Goal: Task Accomplishment & Management: Use online tool/utility

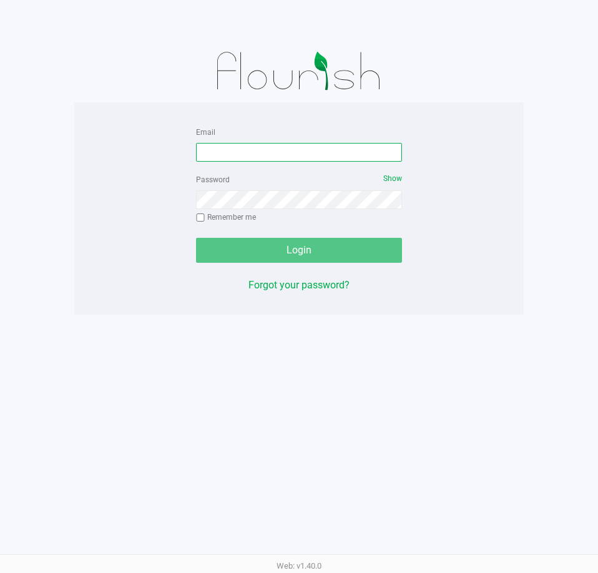
click at [334, 158] on input "Email" at bounding box center [299, 152] width 206 height 19
type input "jdodd@liveparallel.com"
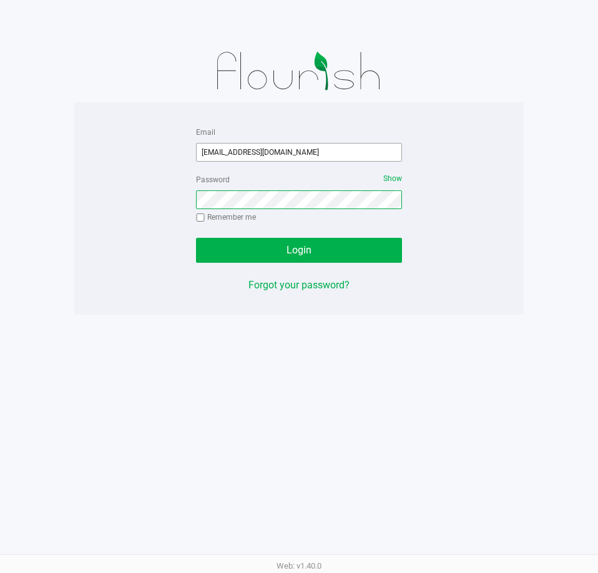
click at [196, 238] on button "Login" at bounding box center [299, 250] width 206 height 25
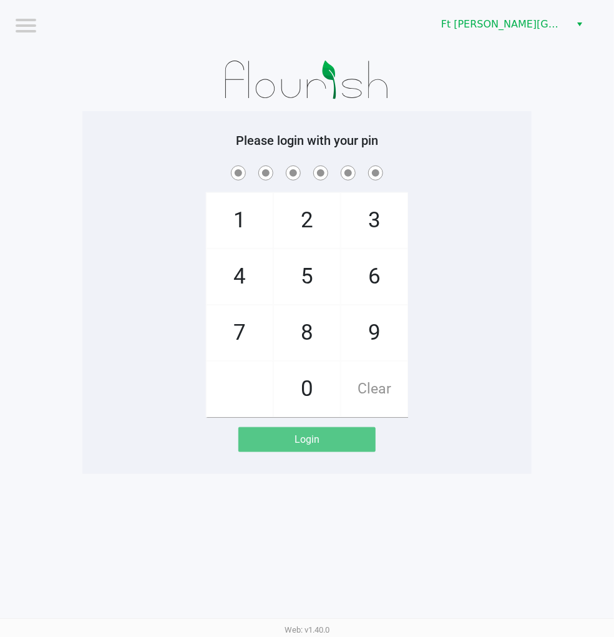
click at [509, 320] on div "1 4 7 2 5 8 0 3 6 9 Clear" at bounding box center [307, 290] width 450 height 254
checkbox input "true"
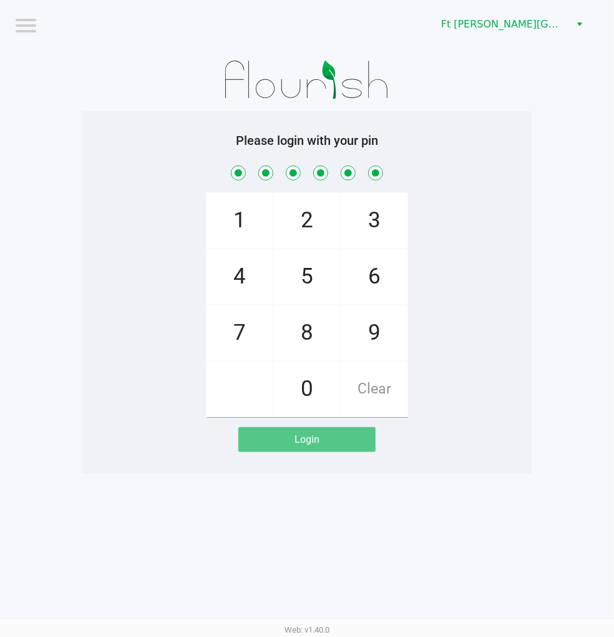
checkbox input "true"
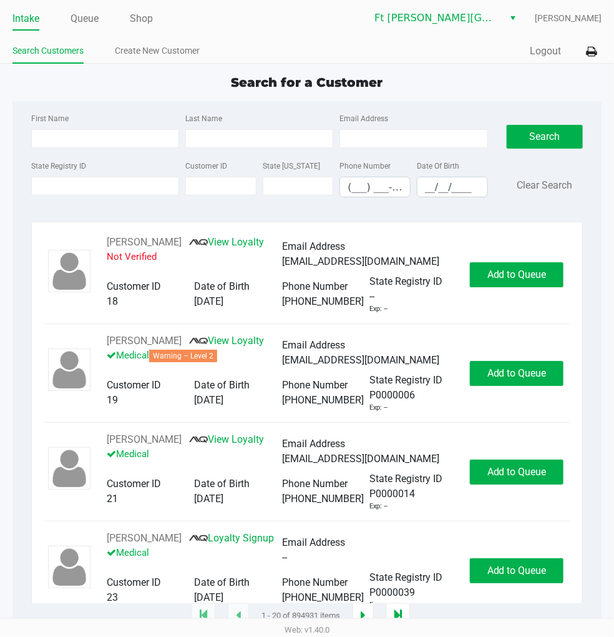
click at [88, 21] on link "Queue" at bounding box center [85, 18] width 28 height 17
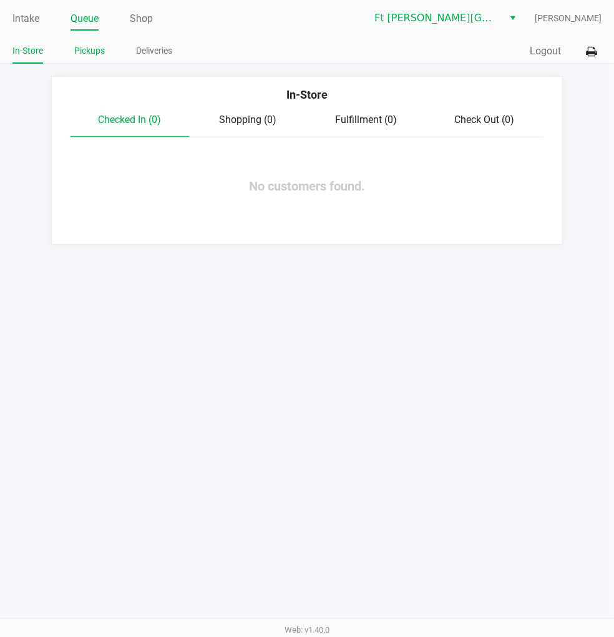
click at [96, 47] on link "Pickups" at bounding box center [89, 51] width 31 height 16
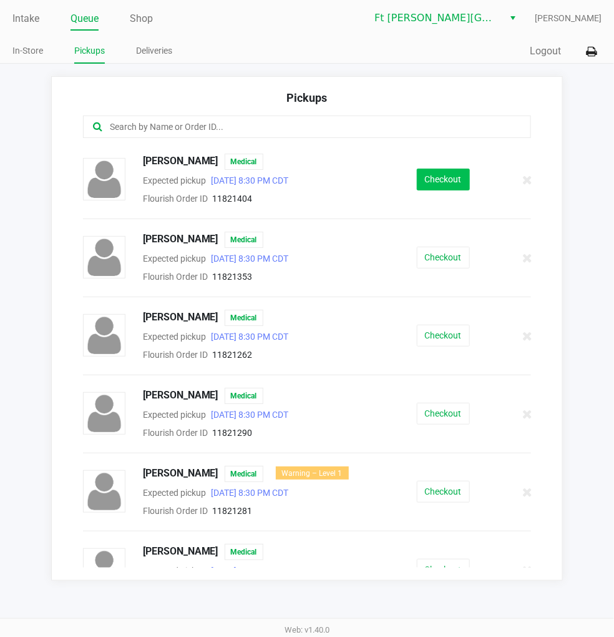
click at [431, 177] on button "Checkout" at bounding box center [443, 180] width 53 height 22
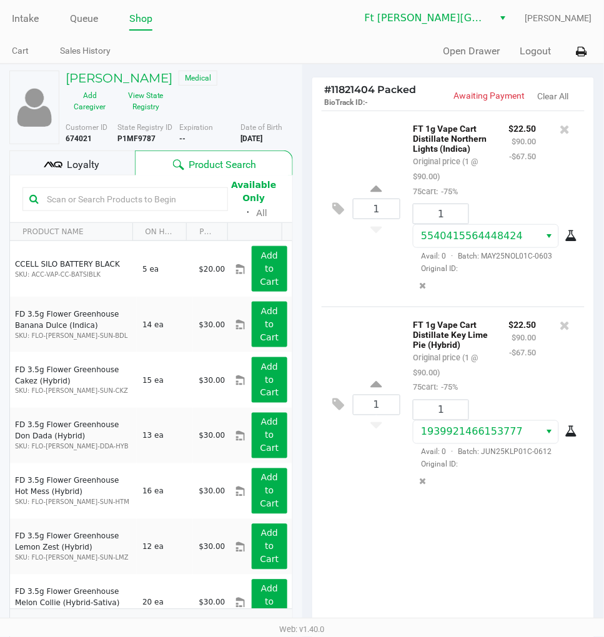
click at [366, 530] on div "1 FT 1g Vape Cart Distillate Northern Lights (Indica) Original price (1 @ $90.0…" at bounding box center [453, 369] width 282 height 516
click at [92, 159] on span "Loyalty" at bounding box center [83, 164] width 32 height 15
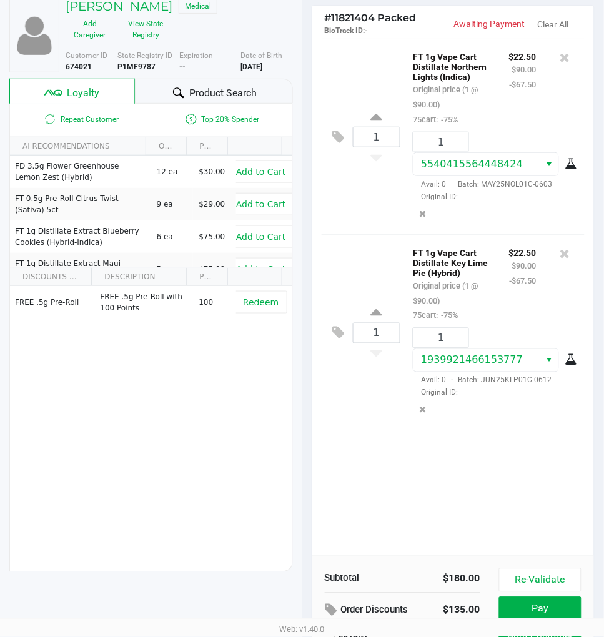
scroll to position [157, 0]
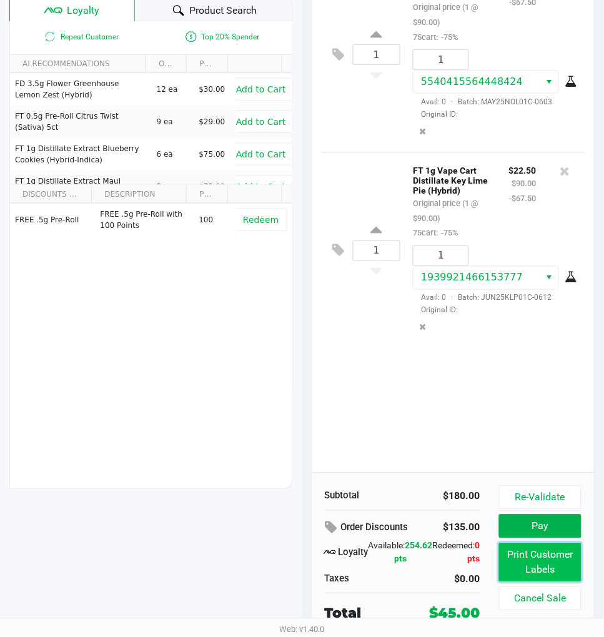
click at [533, 553] on button "Print Customer Labels" at bounding box center [540, 562] width 82 height 39
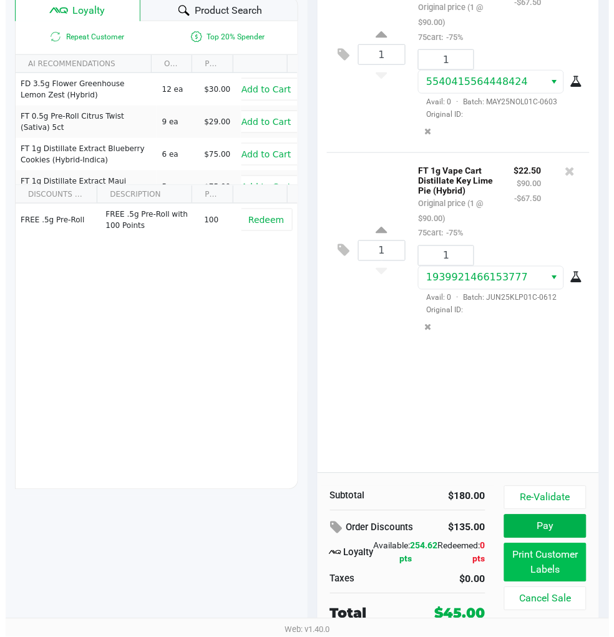
scroll to position [0, 0]
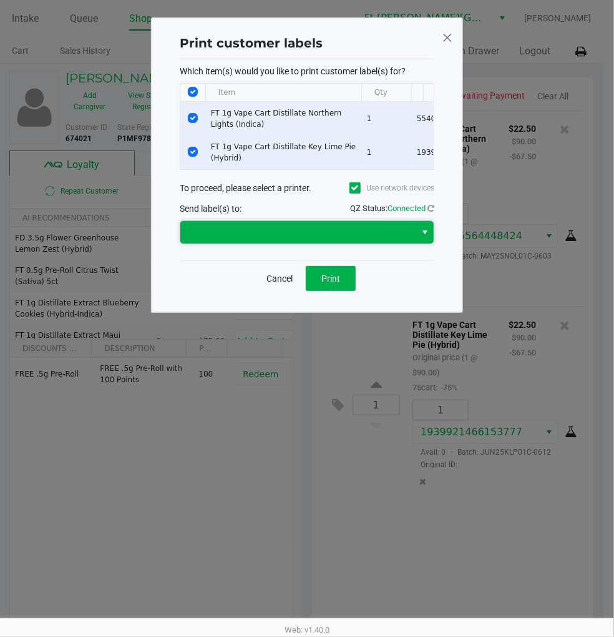
click at [342, 240] on span at bounding box center [298, 232] width 220 height 15
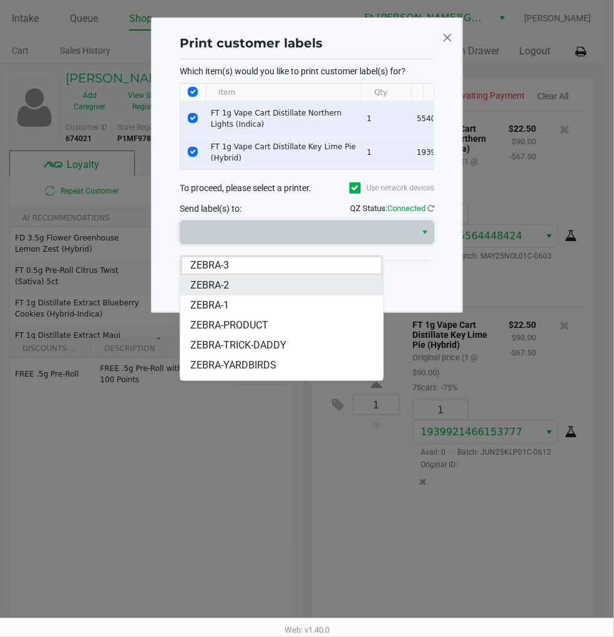
click at [236, 288] on li "ZEBRA-2" at bounding box center [281, 285] width 202 height 20
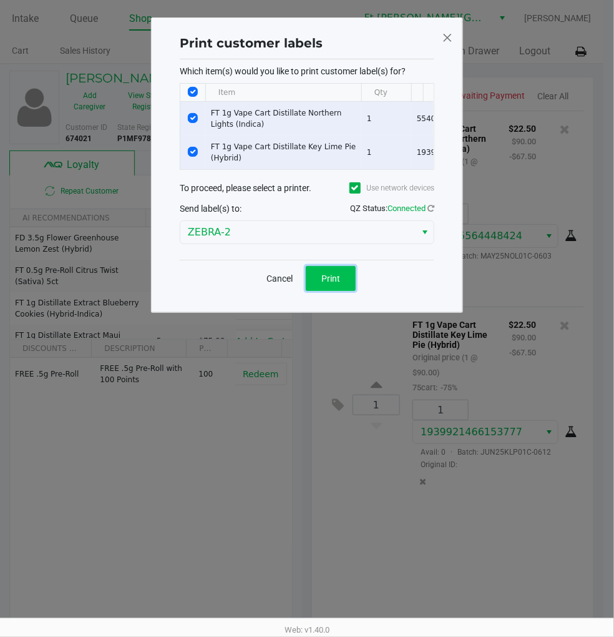
click at [342, 284] on button "Print" at bounding box center [331, 278] width 50 height 25
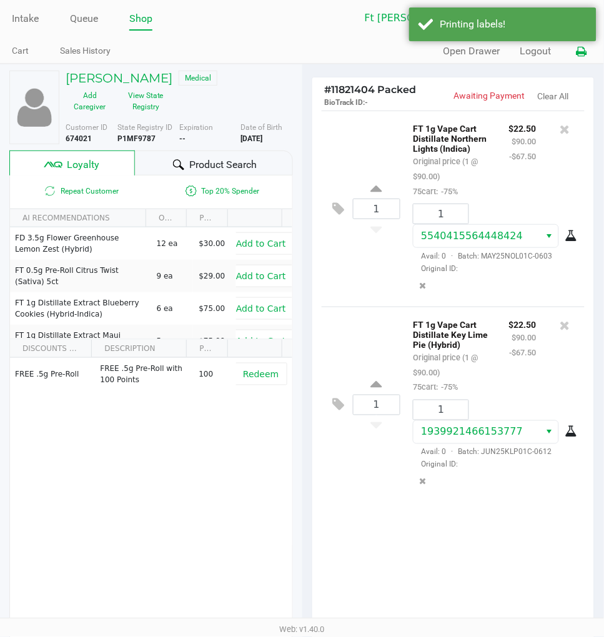
click at [581, 53] on icon at bounding box center [581, 51] width 11 height 9
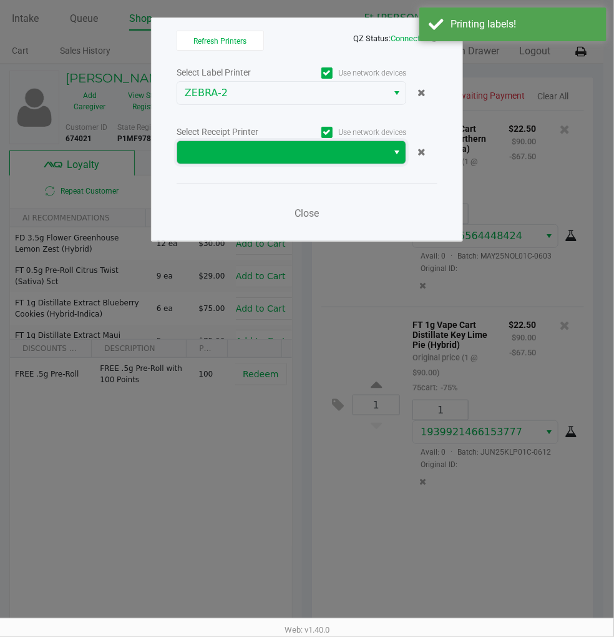
click at [296, 144] on span at bounding box center [282, 152] width 210 height 22
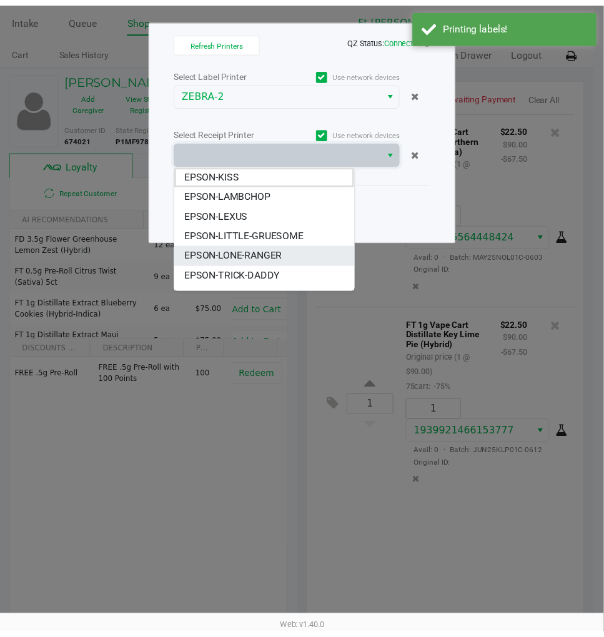
scroll to position [34, 0]
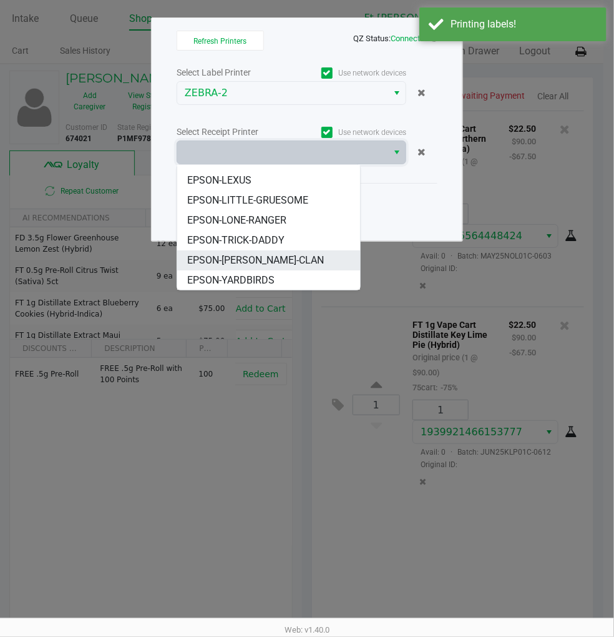
click at [269, 256] on span "EPSON-[PERSON_NAME]-CLAN" at bounding box center [255, 260] width 137 height 15
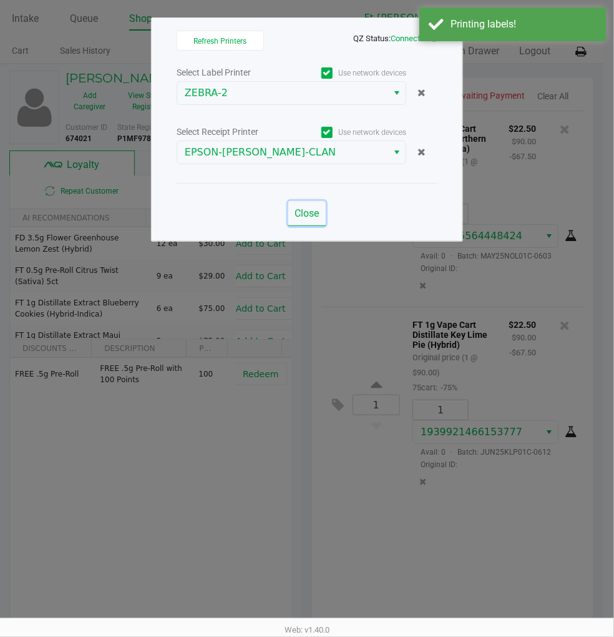
click at [297, 215] on span "Close" at bounding box center [307, 213] width 24 height 12
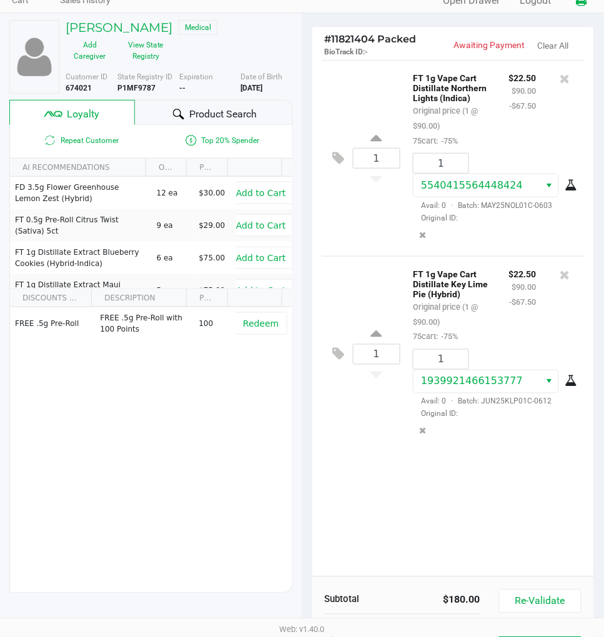
scroll to position [139, 0]
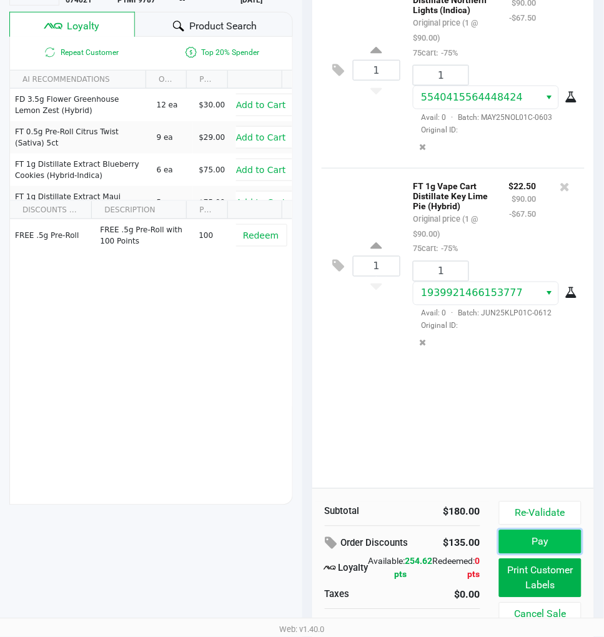
click at [530, 550] on button "Pay" at bounding box center [540, 542] width 82 height 24
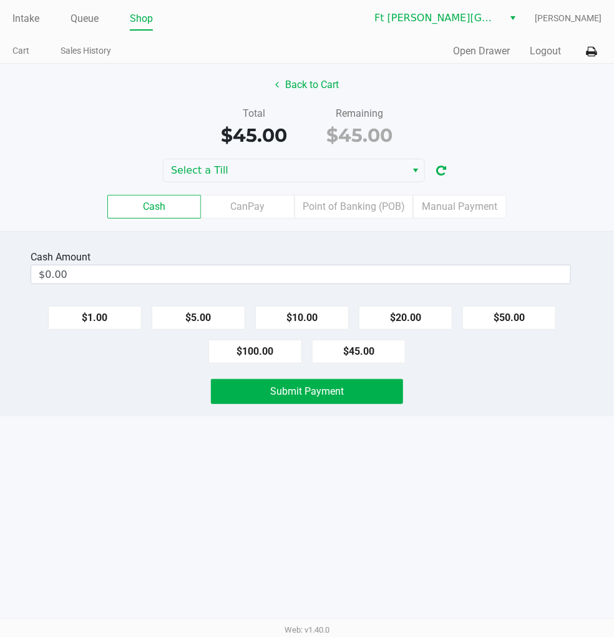
click at [415, 315] on button "$20.00" at bounding box center [406, 318] width 94 height 24
click at [422, 310] on button "$20.00" at bounding box center [406, 318] width 94 height 24
click at [202, 317] on button "$5.00" at bounding box center [199, 318] width 94 height 24
type input "$45.00"
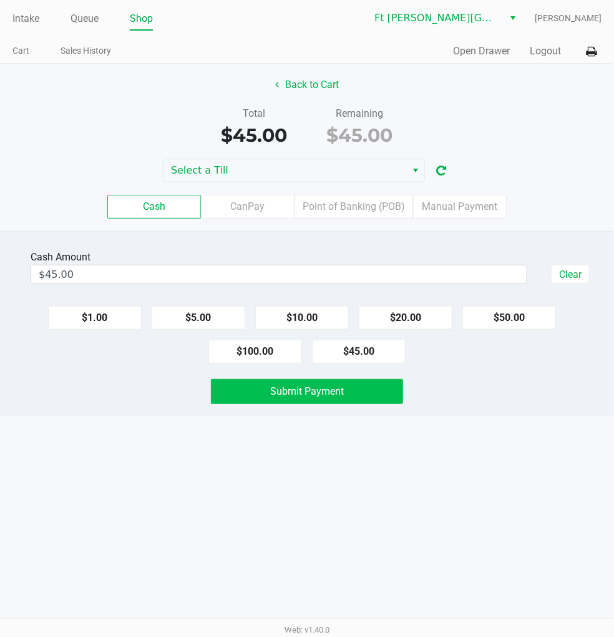
click at [338, 394] on span "Submit Payment" at bounding box center [307, 391] width 74 height 12
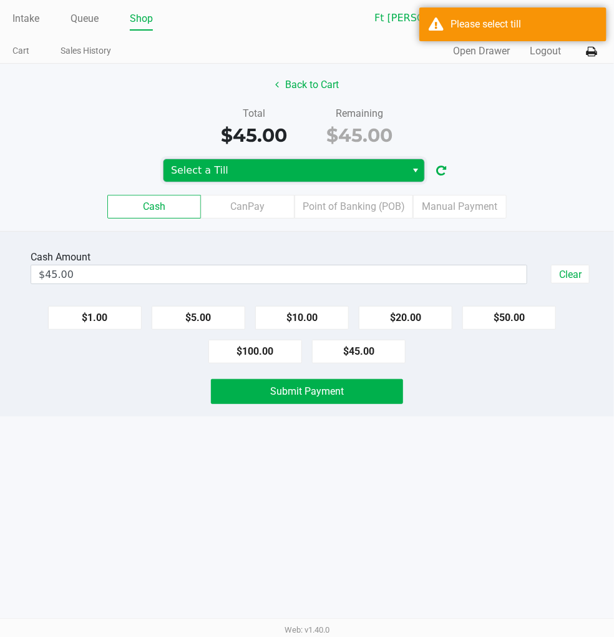
click at [313, 171] on span "Select a Till" at bounding box center [285, 170] width 228 height 15
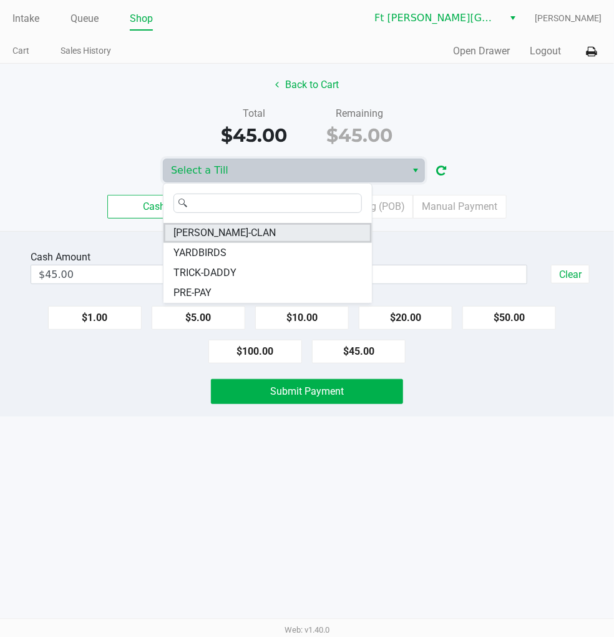
click at [247, 226] on li "WU-TANG-CLAN" at bounding box center [268, 233] width 209 height 20
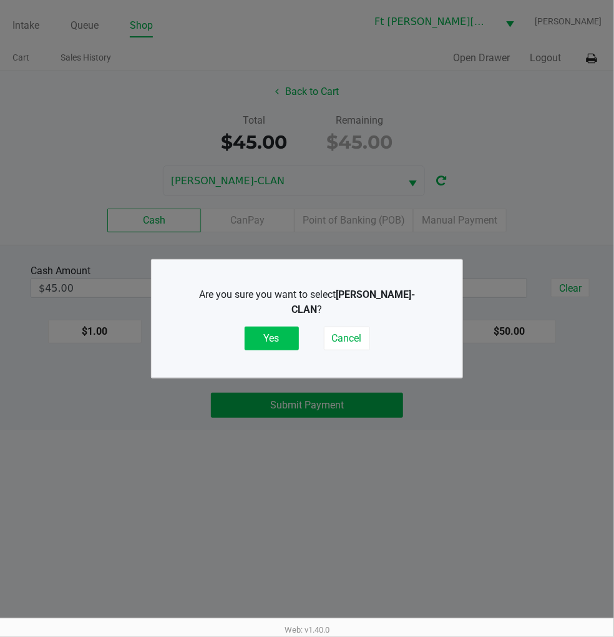
click at [274, 332] on button "Yes" at bounding box center [272, 339] width 54 height 24
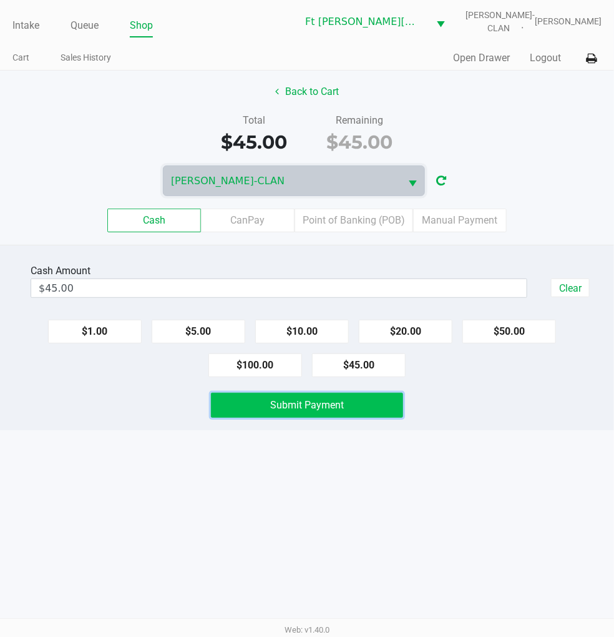
click at [332, 415] on button "Submit Payment" at bounding box center [307, 405] width 192 height 25
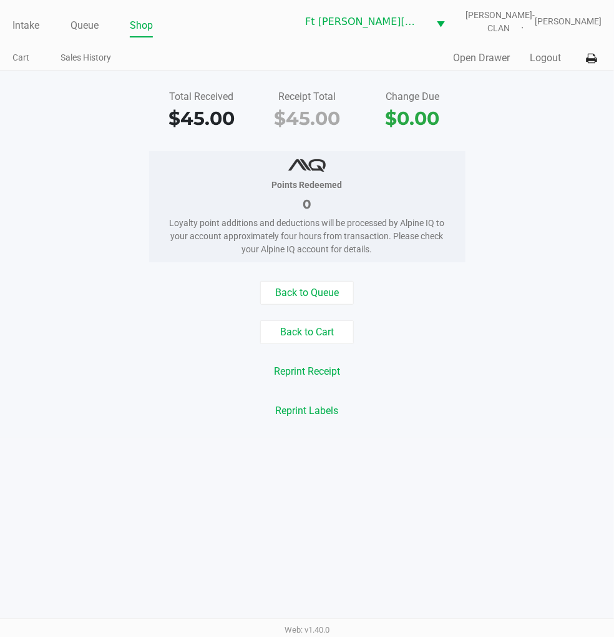
click at [548, 58] on button "Logout" at bounding box center [545, 58] width 31 height 15
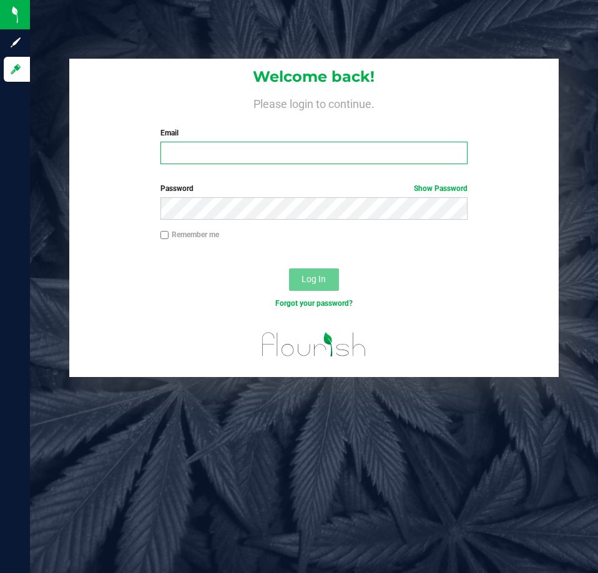
click at [184, 145] on input "Email" at bounding box center [313, 153] width 307 height 22
type input "[EMAIL_ADDRESS][DOMAIN_NAME]"
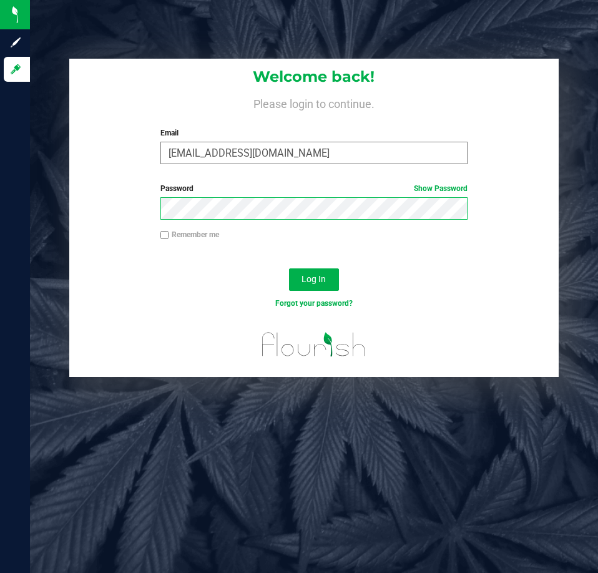
click at [289, 269] on button "Log In" at bounding box center [314, 280] width 50 height 22
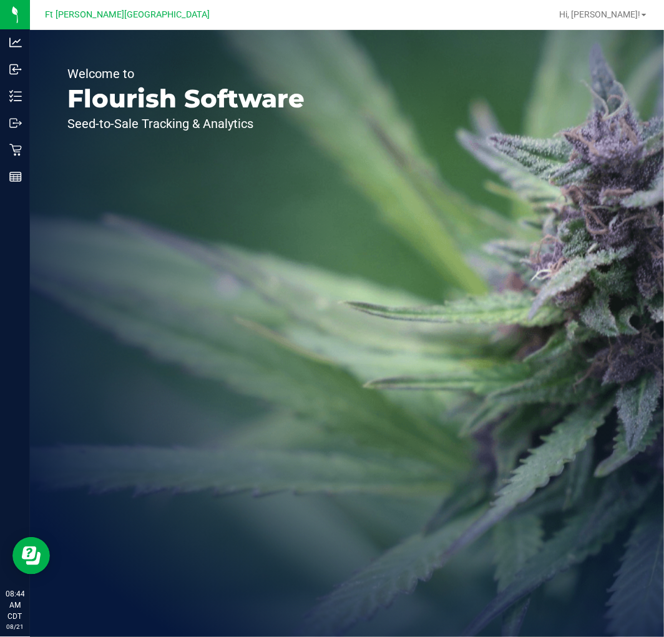
drag, startPoint x: 1, startPoint y: 2, endPoint x: 98, endPoint y: 244, distance: 260.6
click at [107, 246] on div "Welcome to Flourish Software Seed-to-Sale Tracking & Analytics" at bounding box center [186, 333] width 312 height 607
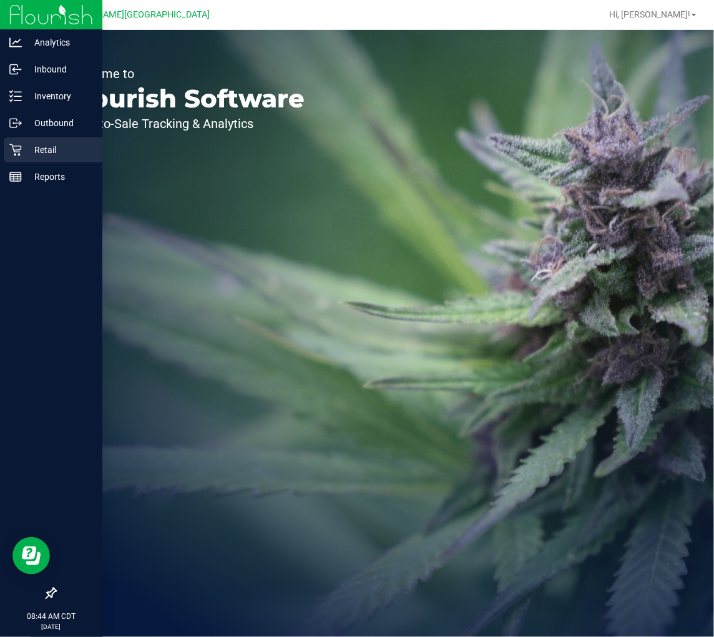
click at [16, 154] on icon at bounding box center [15, 150] width 12 height 12
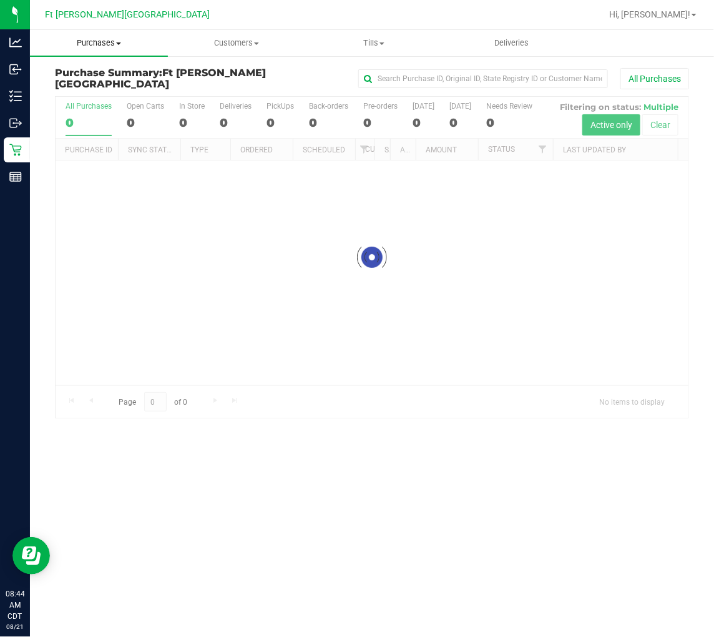
click at [107, 45] on span "Purchases" at bounding box center [99, 42] width 138 height 11
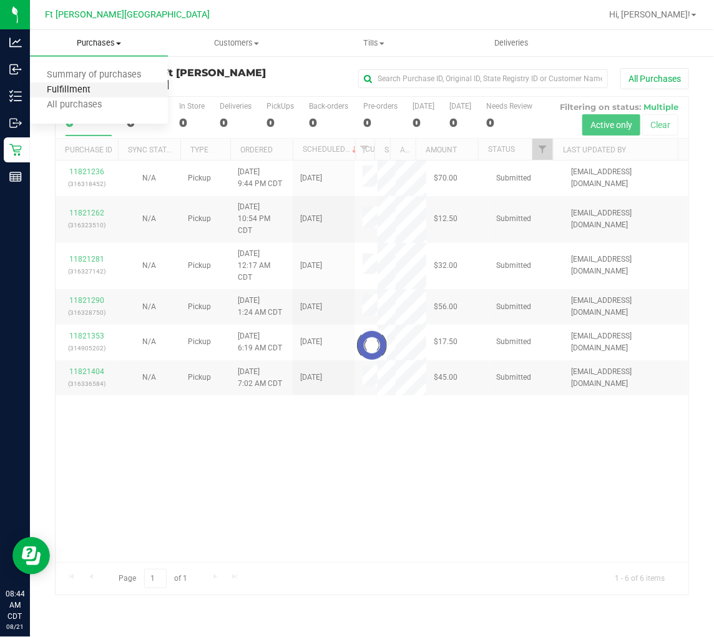
click at [91, 86] on span "Fulfillment" at bounding box center [68, 90] width 77 height 11
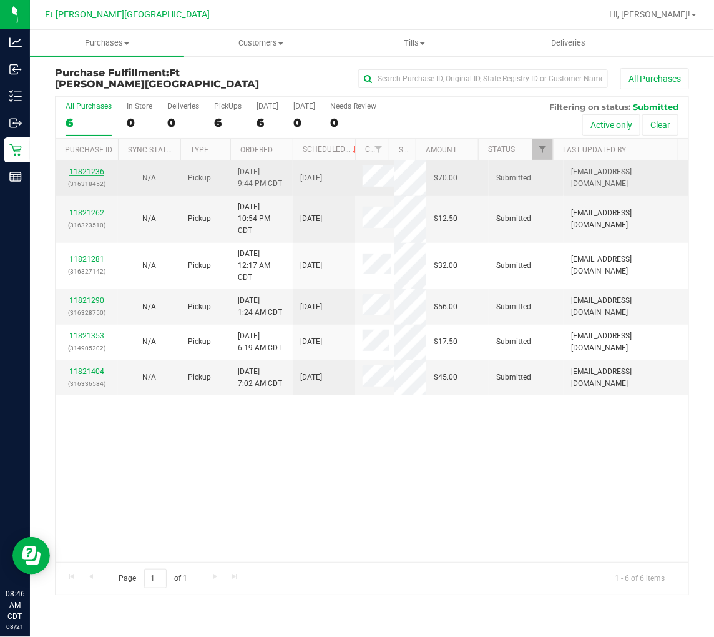
click at [95, 167] on link "11821236" at bounding box center [86, 171] width 35 height 9
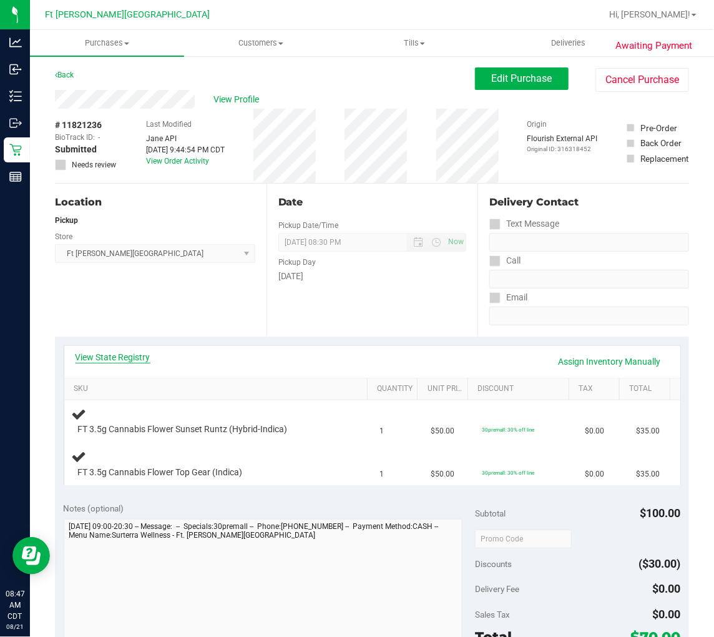
click at [131, 353] on link "View State Registry" at bounding box center [113, 357] width 75 height 12
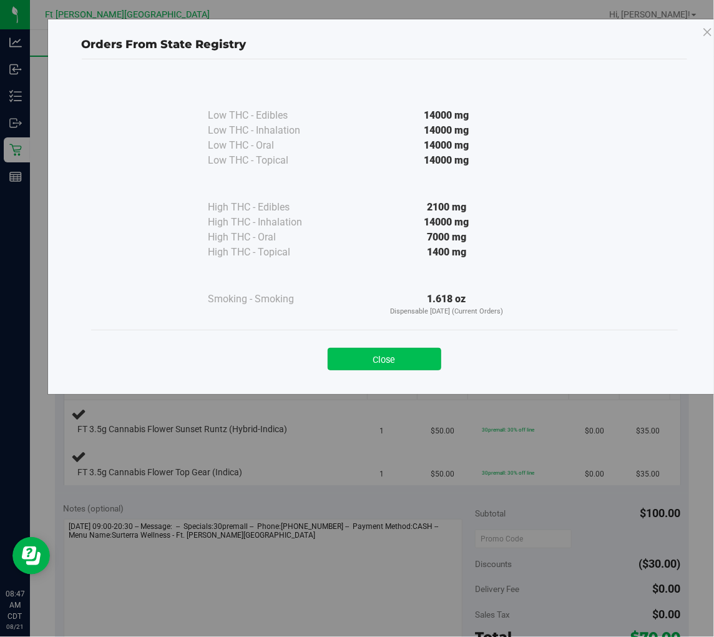
click at [411, 365] on button "Close" at bounding box center [385, 359] width 114 height 22
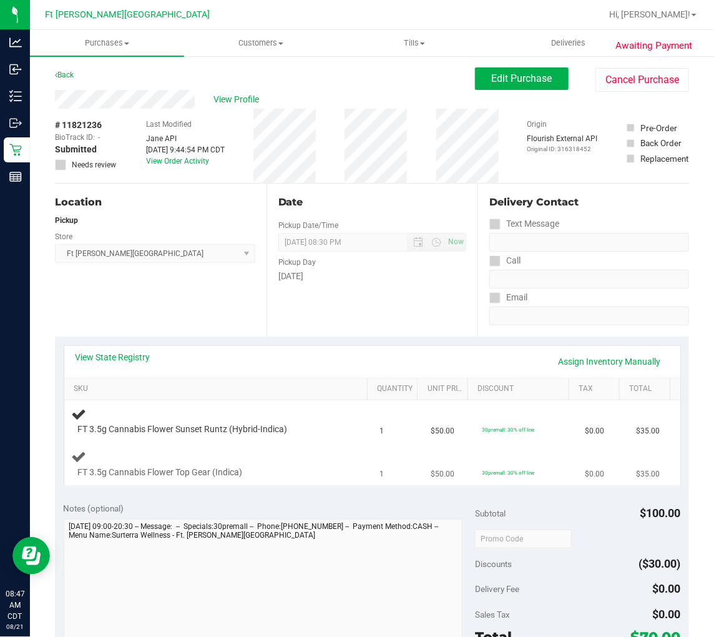
click at [273, 451] on div "FT 3.5g Cannabis Flower Top Gear (Indica)" at bounding box center [218, 463] width 293 height 29
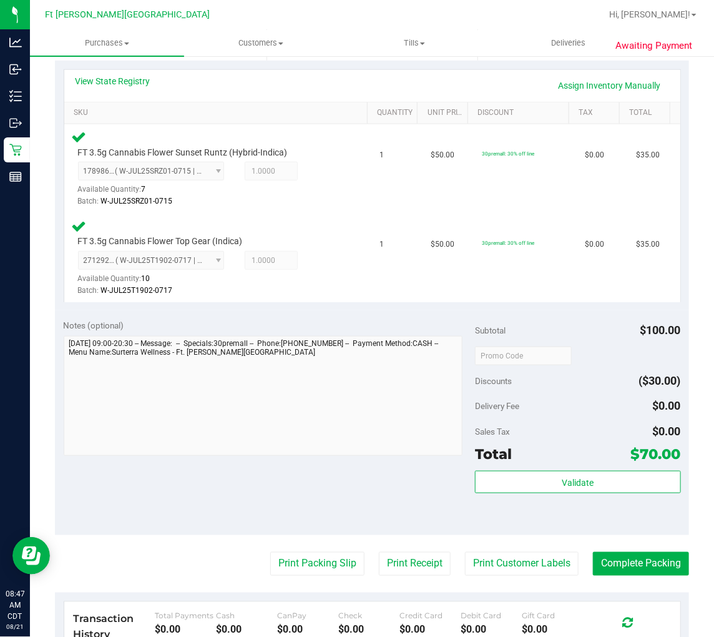
scroll to position [277, 0]
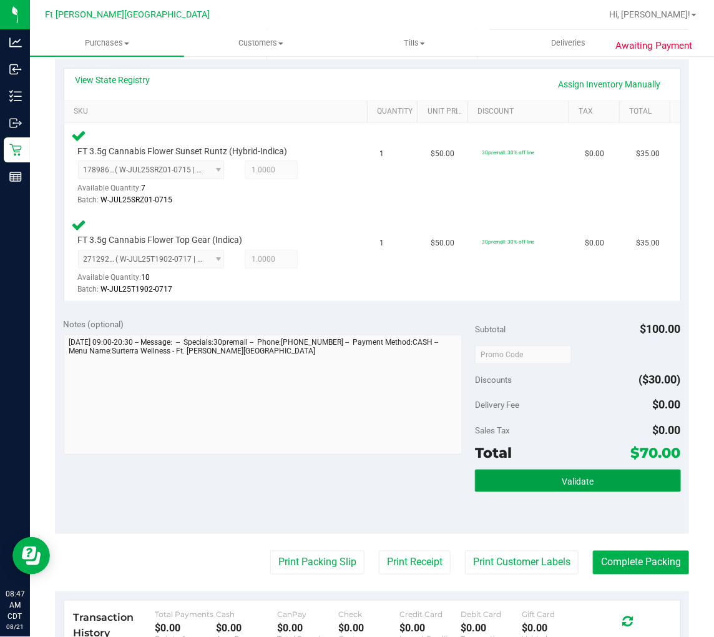
click at [593, 475] on button "Validate" at bounding box center [578, 481] width 206 height 22
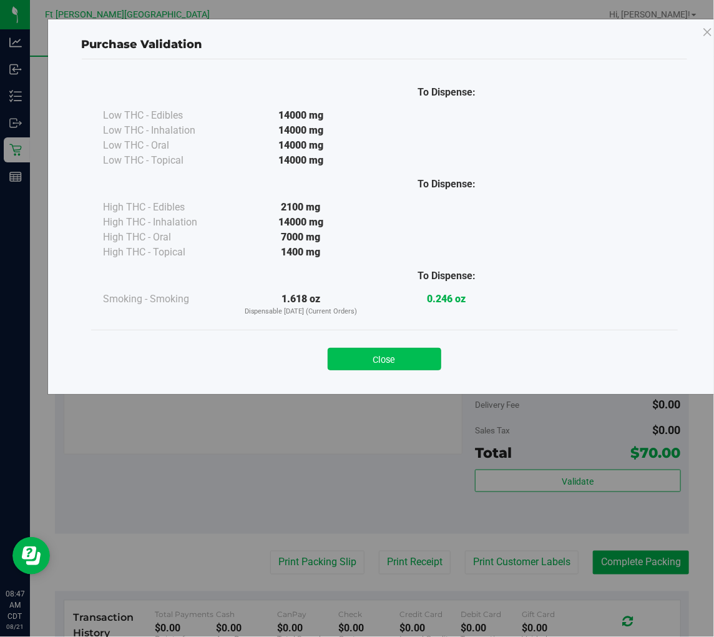
click at [410, 363] on button "Close" at bounding box center [385, 359] width 114 height 22
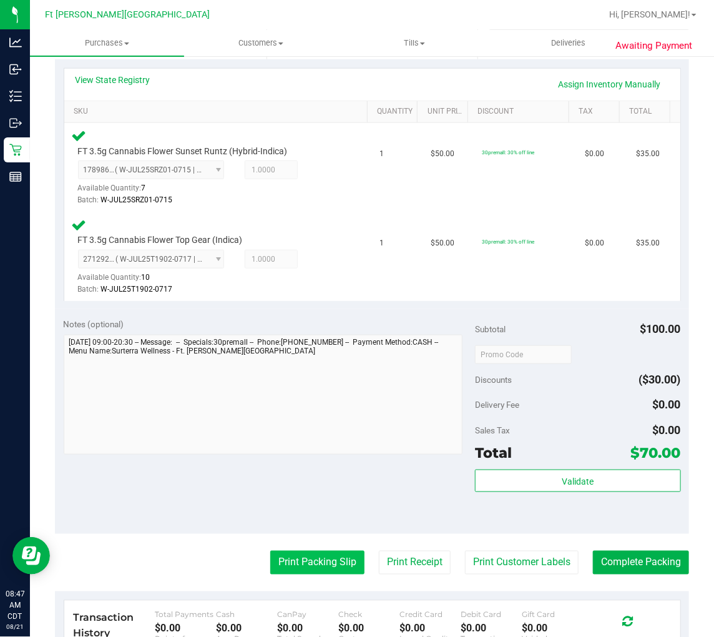
click at [270, 566] on button "Print Packing Slip" at bounding box center [317, 563] width 94 height 24
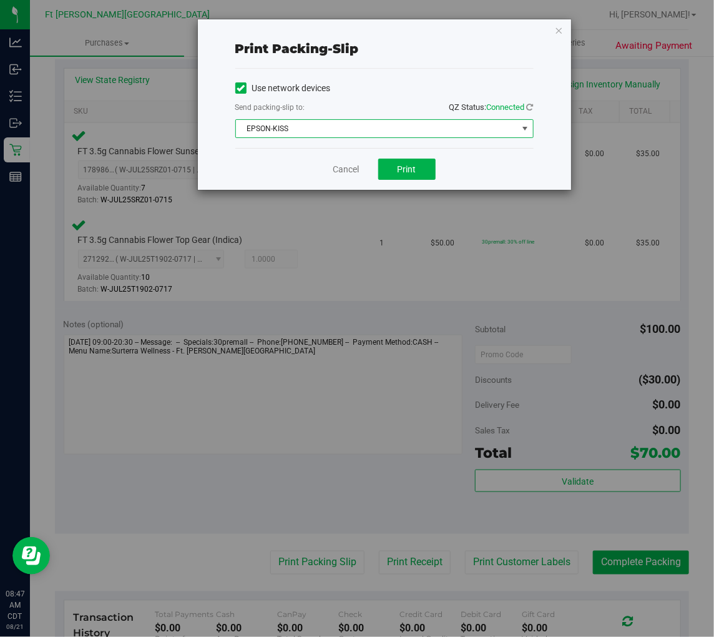
click at [345, 129] on span "EPSON-KISS" at bounding box center [377, 128] width 282 height 17
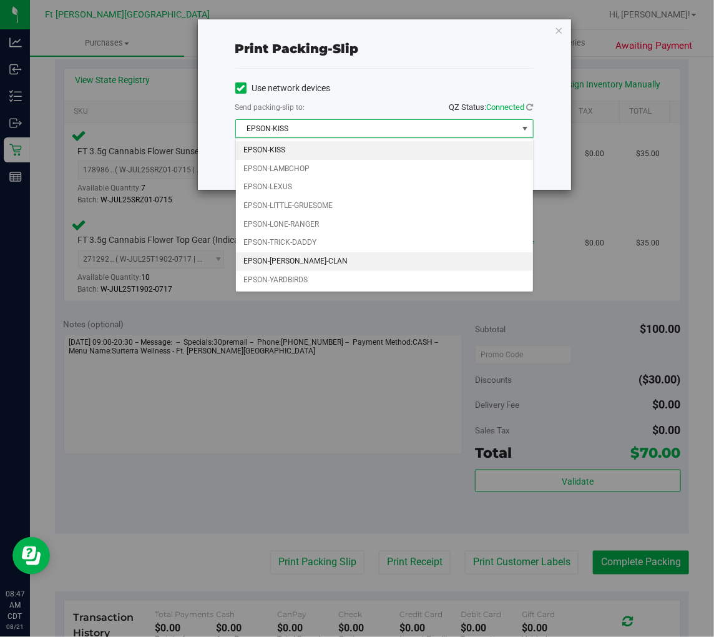
click at [303, 267] on li "EPSON-[PERSON_NAME]-CLAN" at bounding box center [384, 261] width 297 height 19
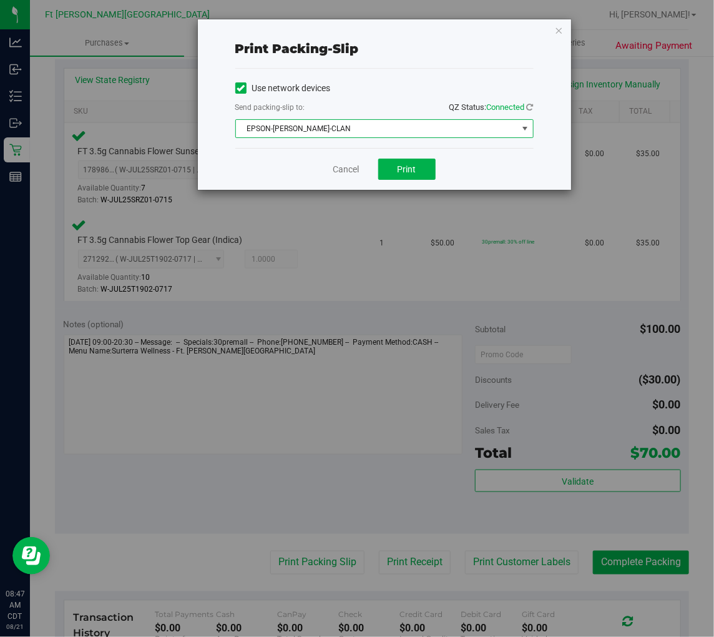
click at [411, 157] on div "Cancel Print" at bounding box center [384, 169] width 298 height 42
click at [403, 172] on span "Print" at bounding box center [407, 169] width 19 height 10
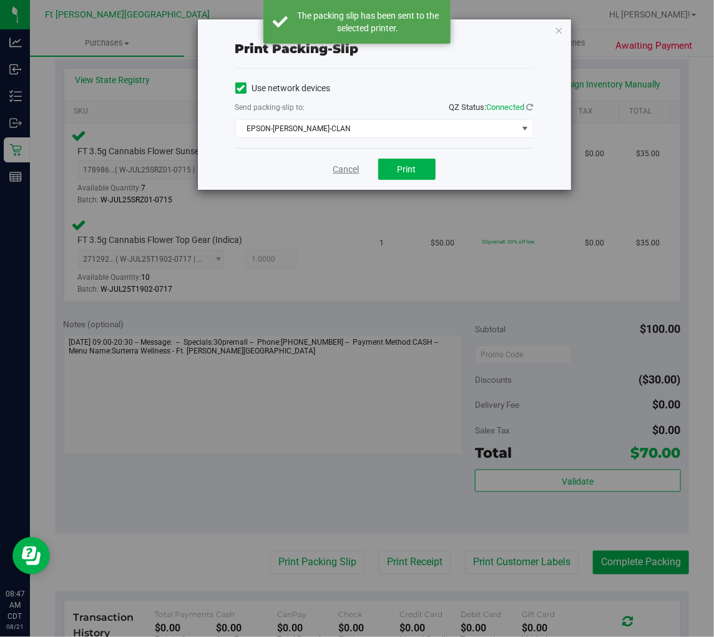
click at [348, 167] on link "Cancel" at bounding box center [346, 169] width 26 height 13
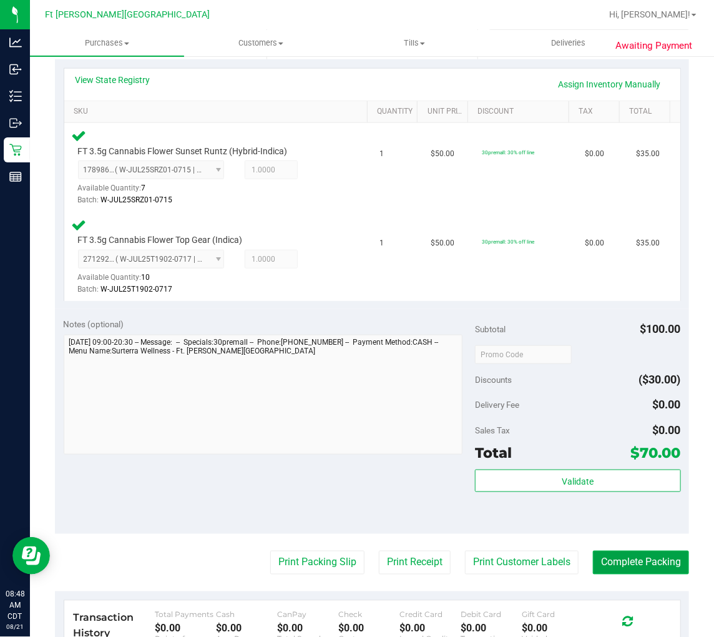
click at [598, 558] on button "Complete Packing" at bounding box center [641, 563] width 96 height 24
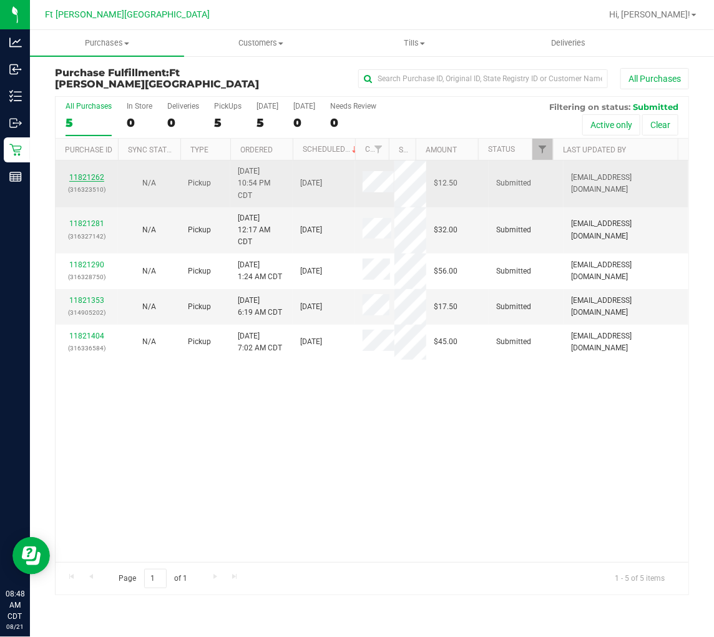
click at [85, 174] on link "11821262" at bounding box center [86, 177] width 35 height 9
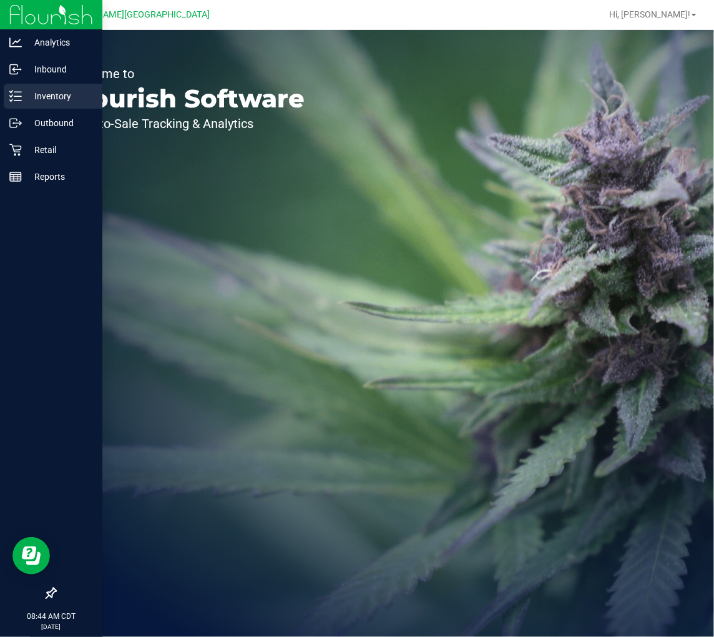
click at [17, 96] on line at bounding box center [17, 96] width 7 height 0
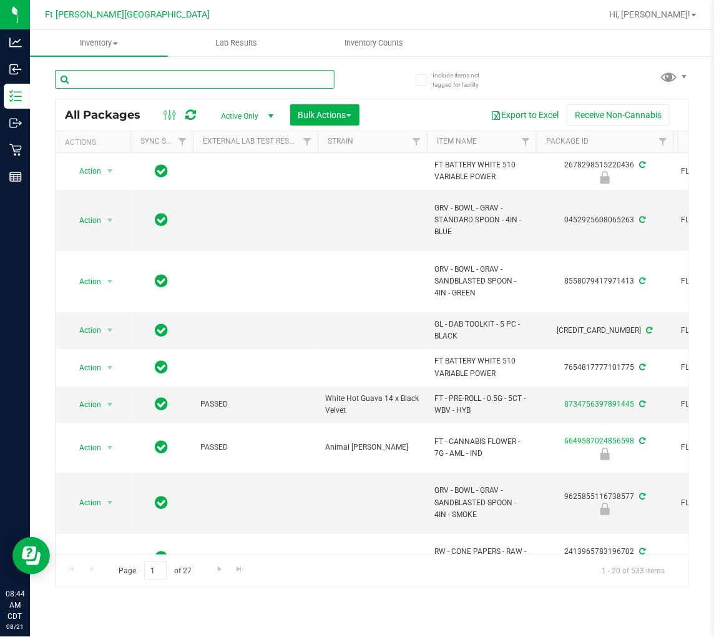
click at [166, 76] on input "text" at bounding box center [195, 79] width 280 height 19
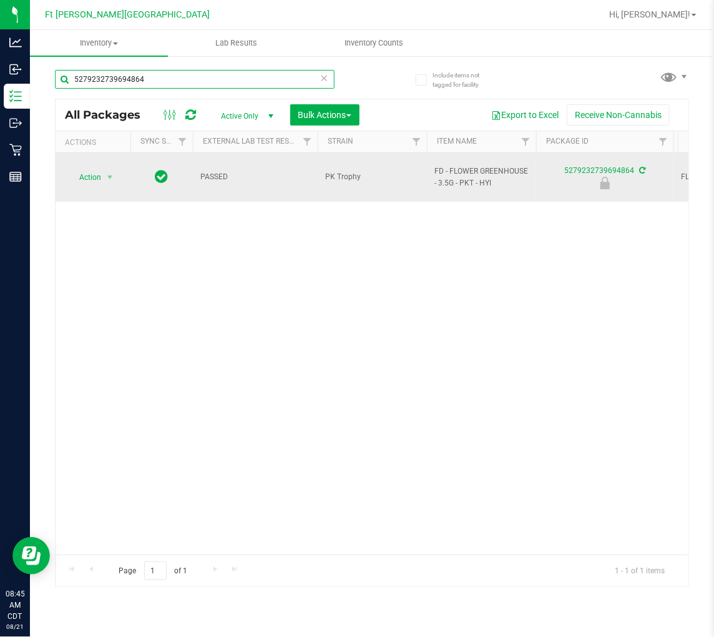
type input "5279232739694864"
click at [102, 172] on span "select" at bounding box center [110, 177] width 16 height 17
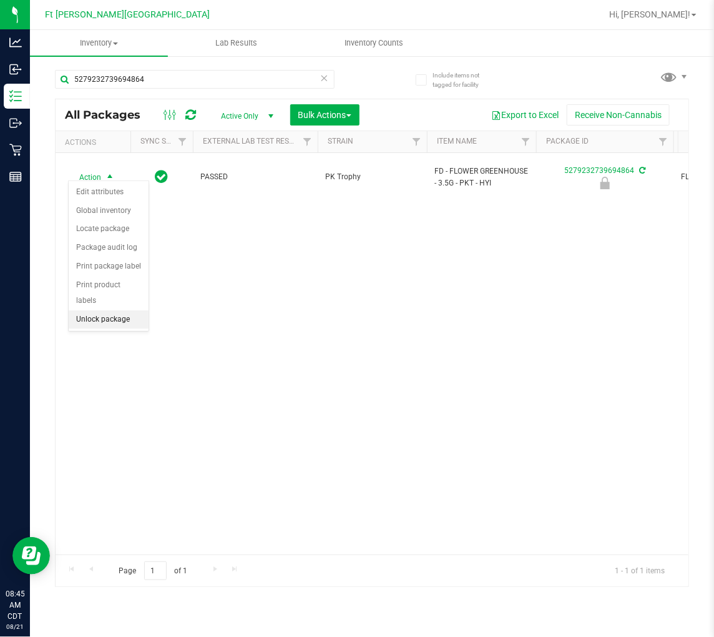
click at [120, 326] on li "Unlock package" at bounding box center [109, 319] width 80 height 19
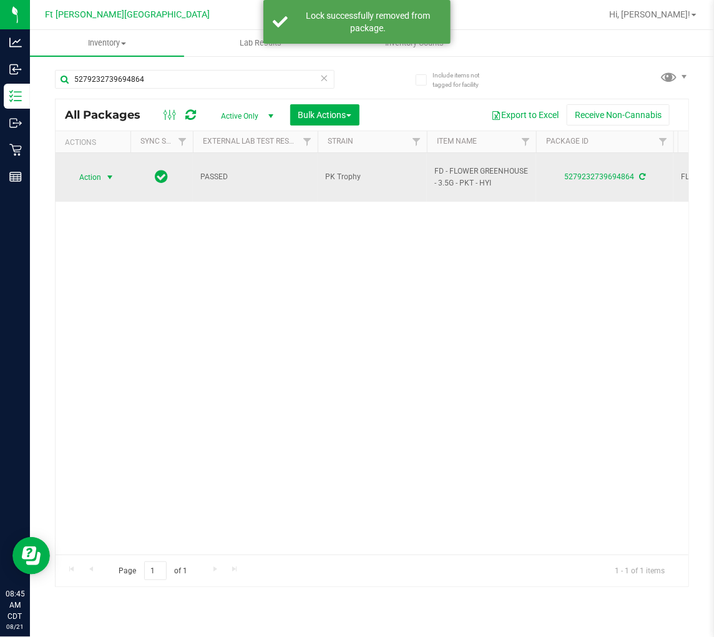
click at [94, 169] on span "Action" at bounding box center [85, 177] width 34 height 17
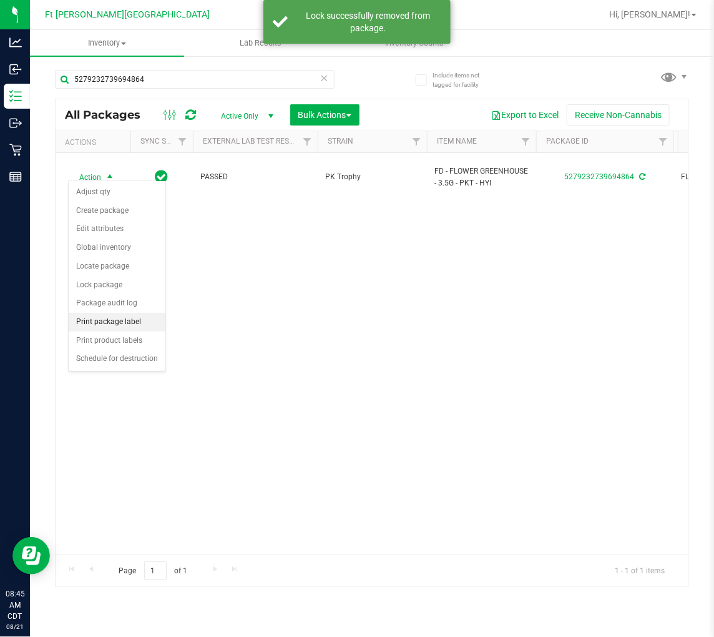
click at [122, 319] on li "Print package label" at bounding box center [117, 322] width 97 height 19
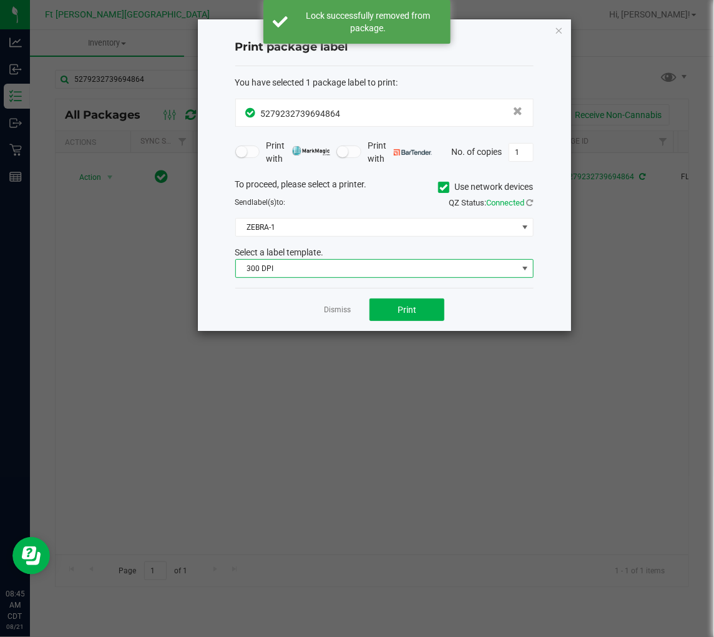
click at [325, 272] on span "300 DPI" at bounding box center [377, 268] width 282 height 17
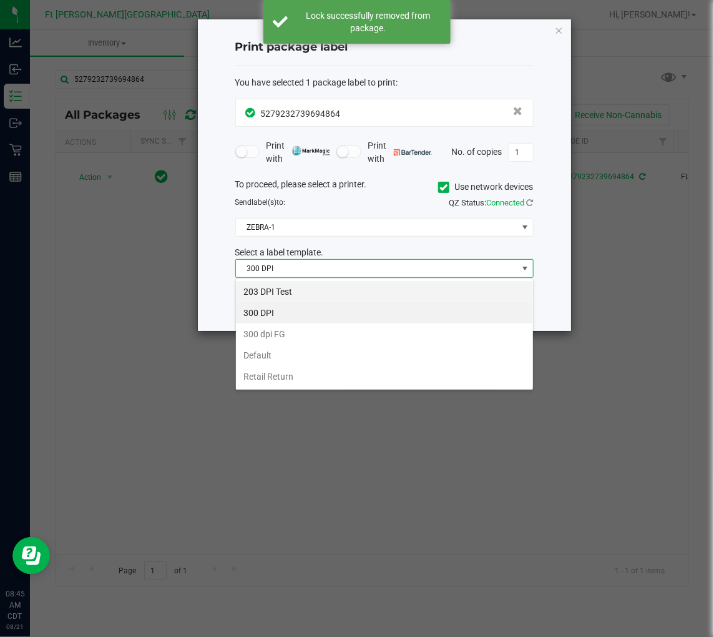
scroll to position [19, 298]
click at [301, 293] on li "203 DPI Test" at bounding box center [384, 291] width 297 height 21
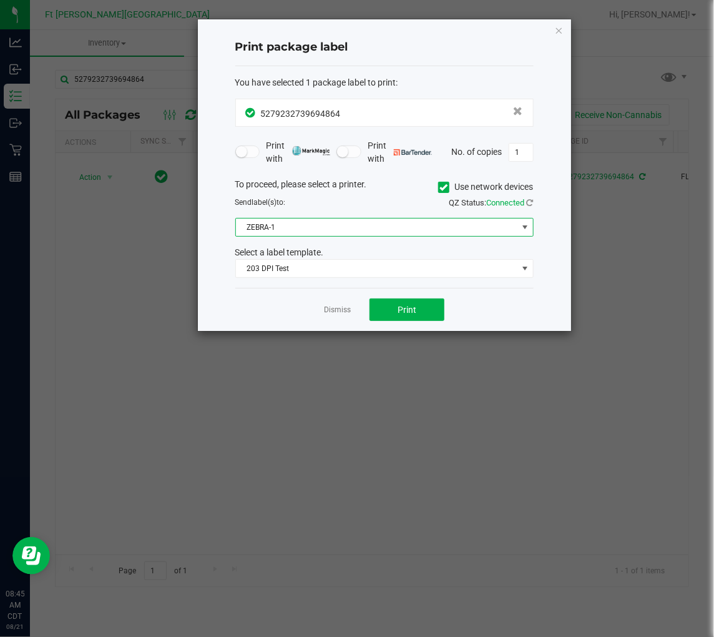
click at [286, 228] on span "ZEBRA-1" at bounding box center [377, 227] width 282 height 17
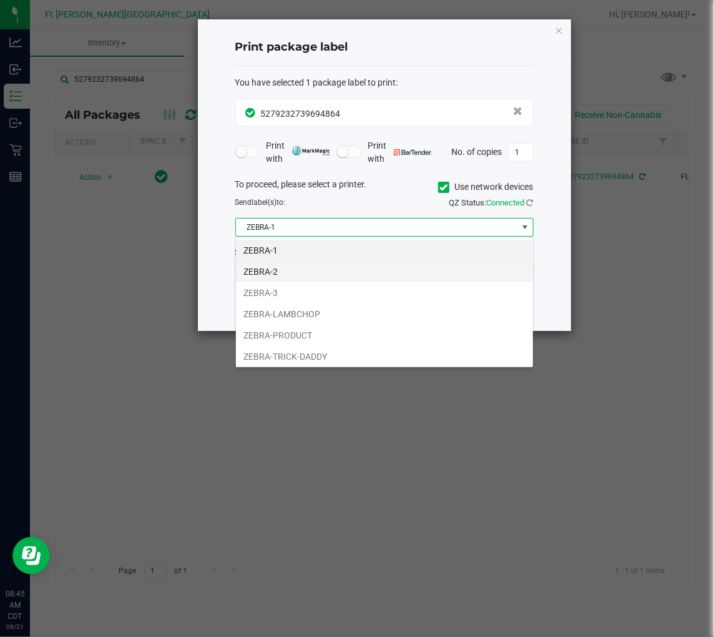
click at [283, 265] on li "ZEBRA-2" at bounding box center [384, 271] width 297 height 21
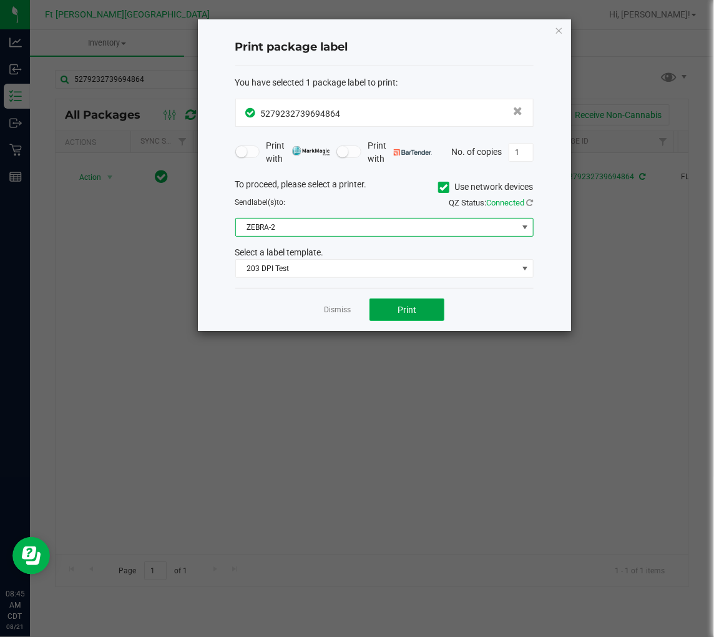
click at [401, 301] on button "Print" at bounding box center [407, 309] width 75 height 22
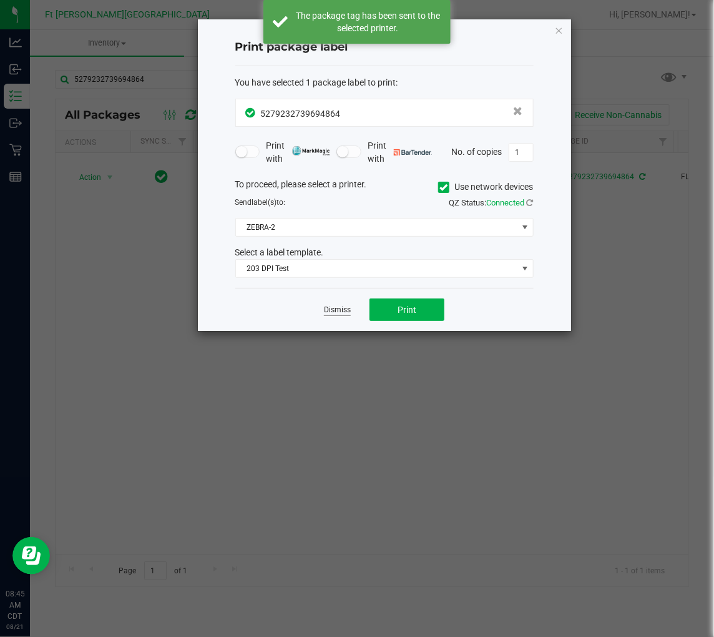
click at [333, 309] on link "Dismiss" at bounding box center [337, 310] width 27 height 11
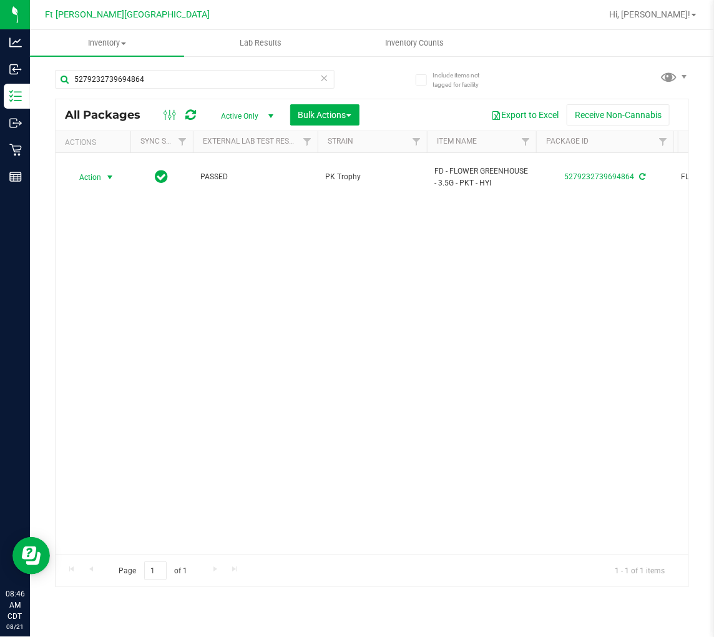
click at [323, 79] on icon at bounding box center [324, 77] width 9 height 15
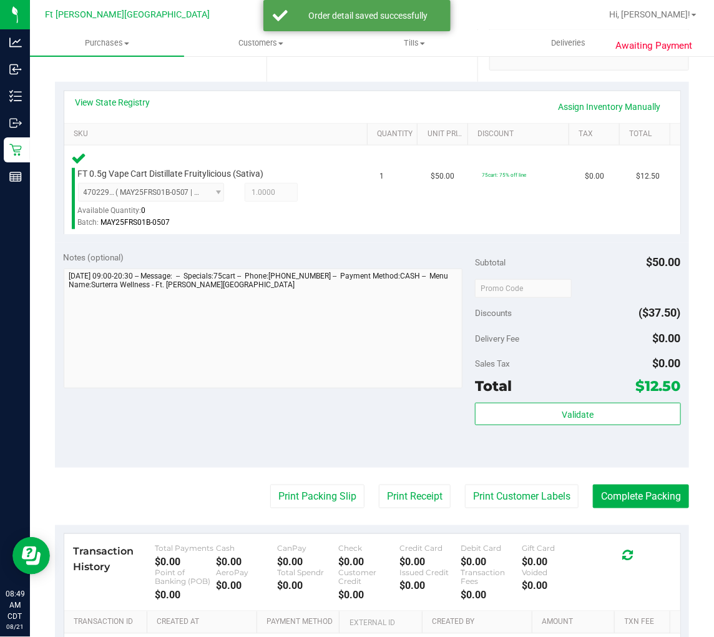
scroll to position [277, 0]
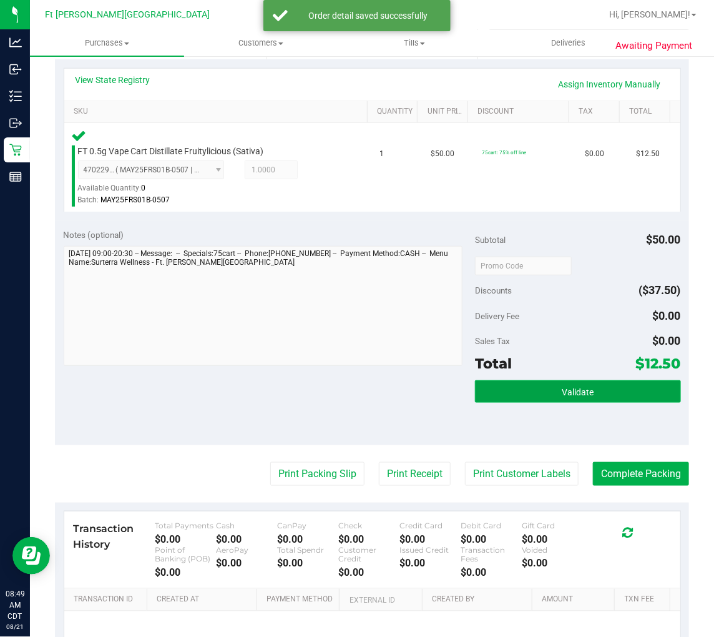
click at [511, 393] on button "Validate" at bounding box center [578, 391] width 206 height 22
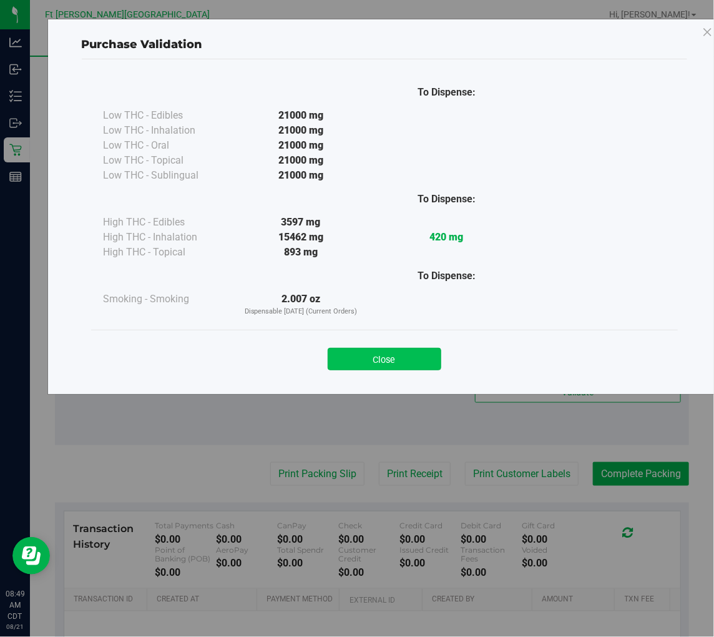
click at [425, 351] on button "Close" at bounding box center [385, 359] width 114 height 22
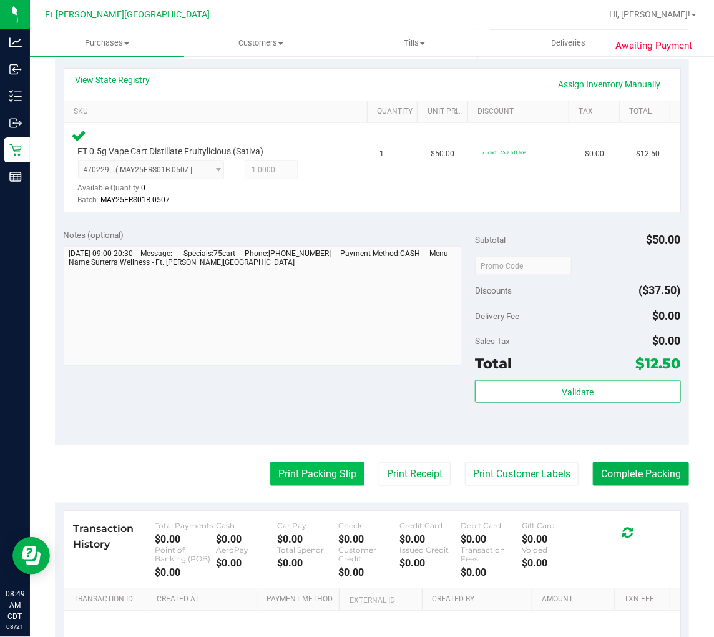
click at [296, 462] on button "Print Packing Slip" at bounding box center [317, 474] width 94 height 24
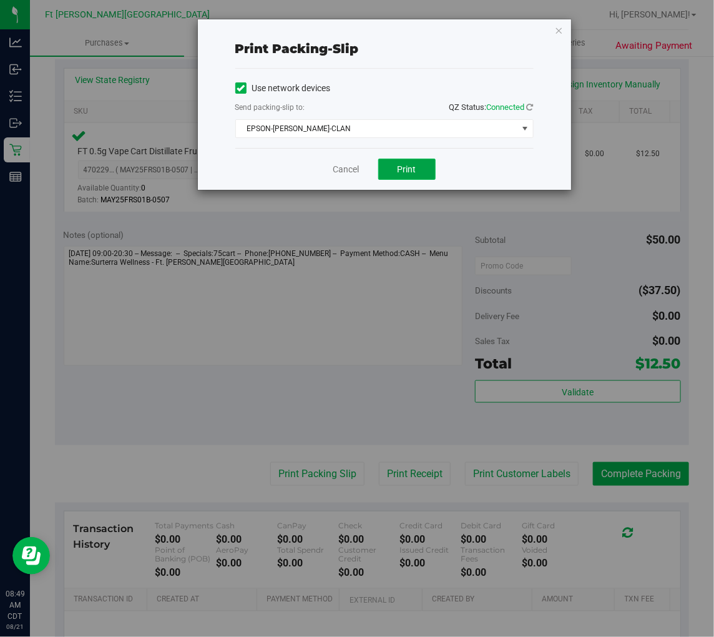
click at [398, 174] on span "Print" at bounding box center [407, 169] width 19 height 10
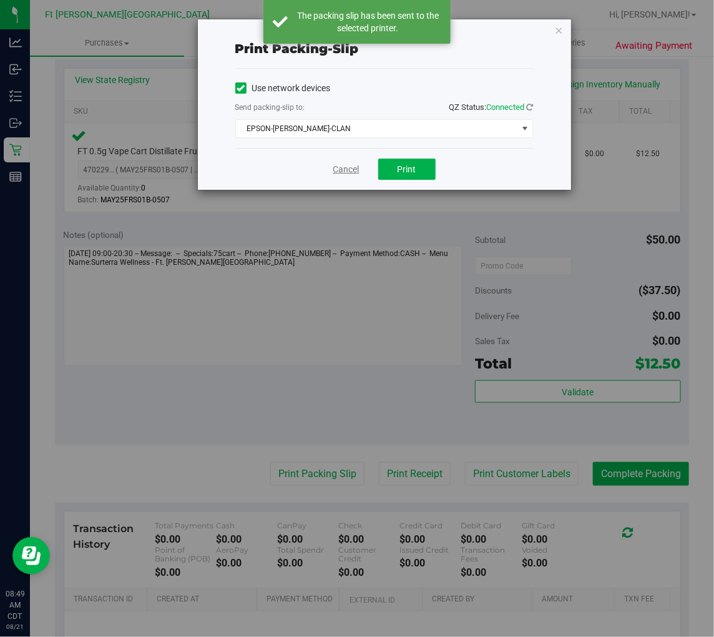
click at [343, 165] on link "Cancel" at bounding box center [346, 169] width 26 height 13
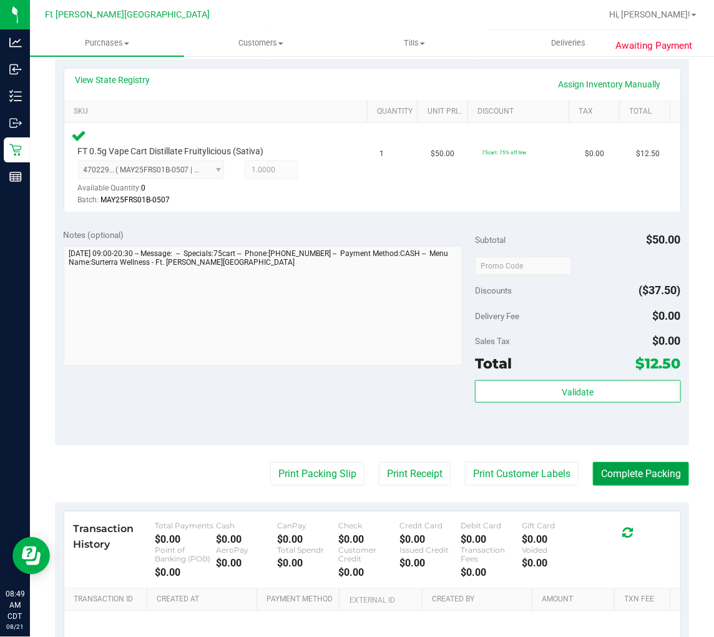
click at [640, 473] on button "Complete Packing" at bounding box center [641, 474] width 96 height 24
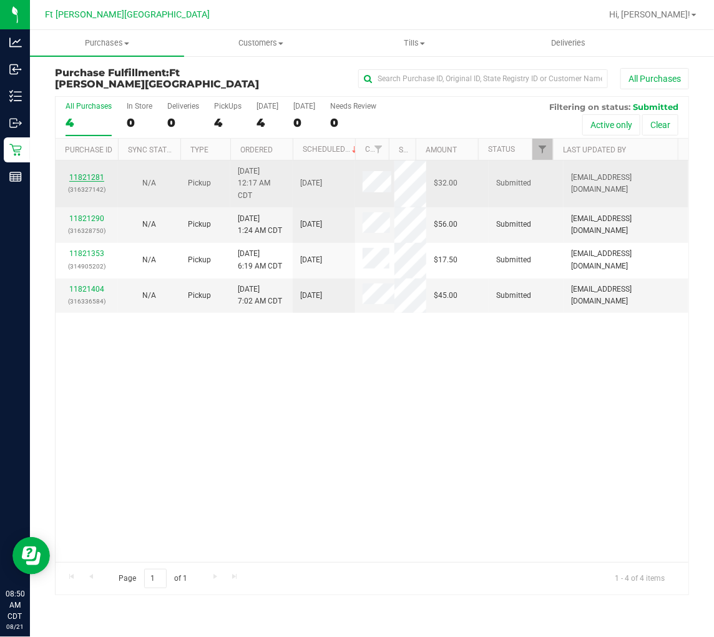
click at [92, 173] on link "11821281" at bounding box center [86, 177] width 35 height 9
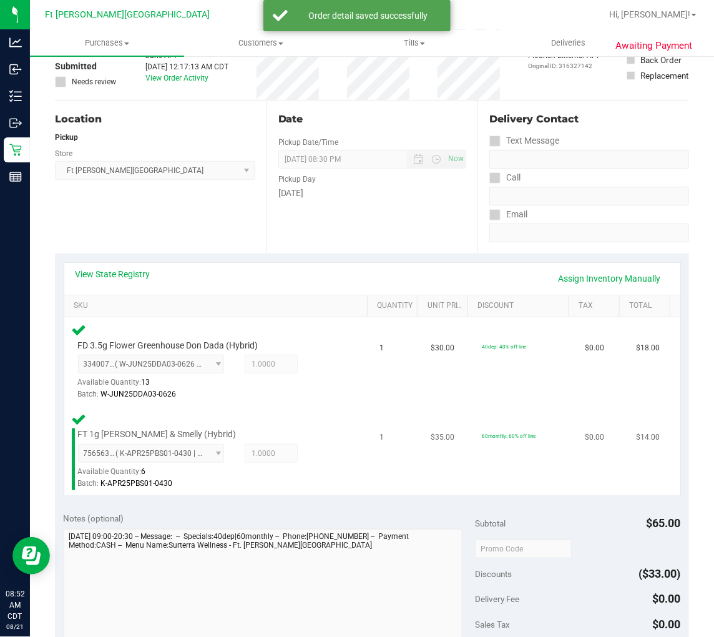
scroll to position [277, 0]
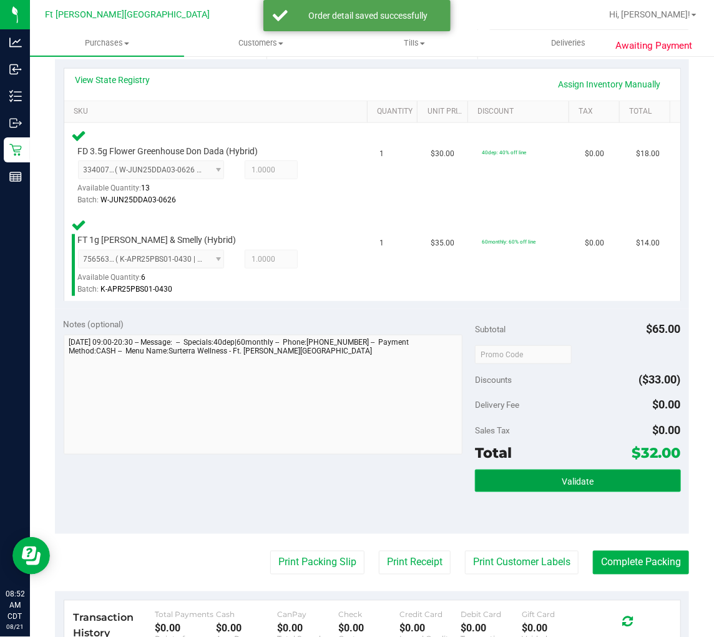
click at [546, 471] on button "Validate" at bounding box center [578, 481] width 206 height 22
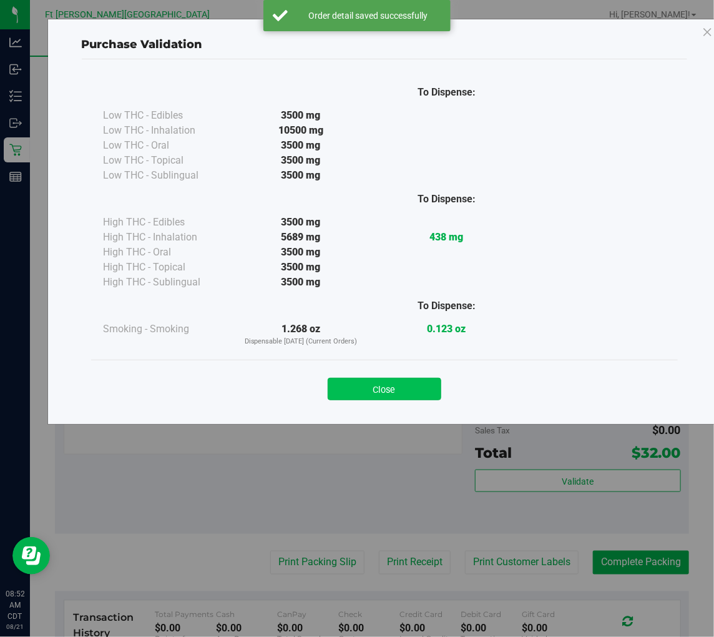
click at [403, 388] on button "Close" at bounding box center [385, 389] width 114 height 22
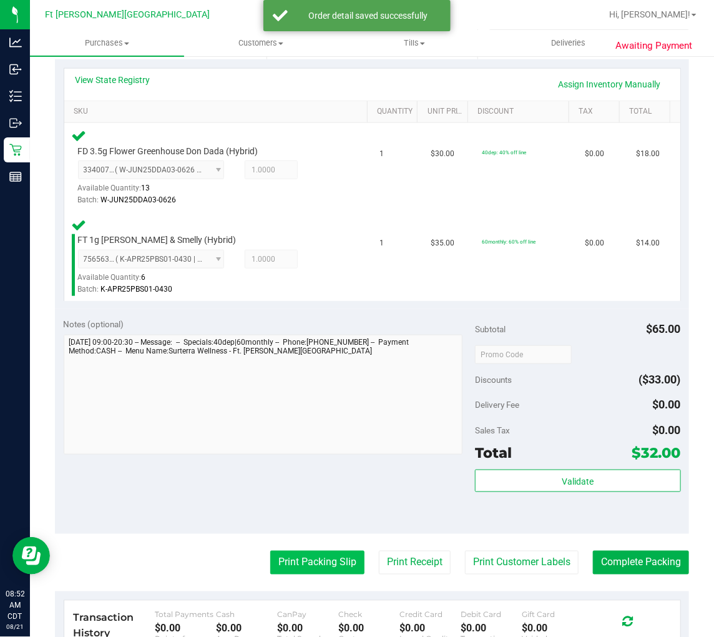
click at [317, 562] on button "Print Packing Slip" at bounding box center [317, 563] width 94 height 24
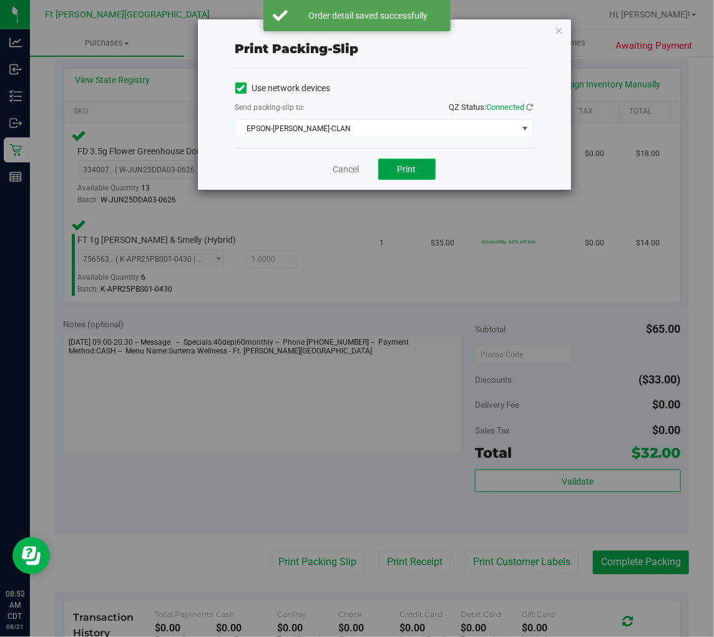
click at [402, 172] on span "Print" at bounding box center [407, 169] width 19 height 10
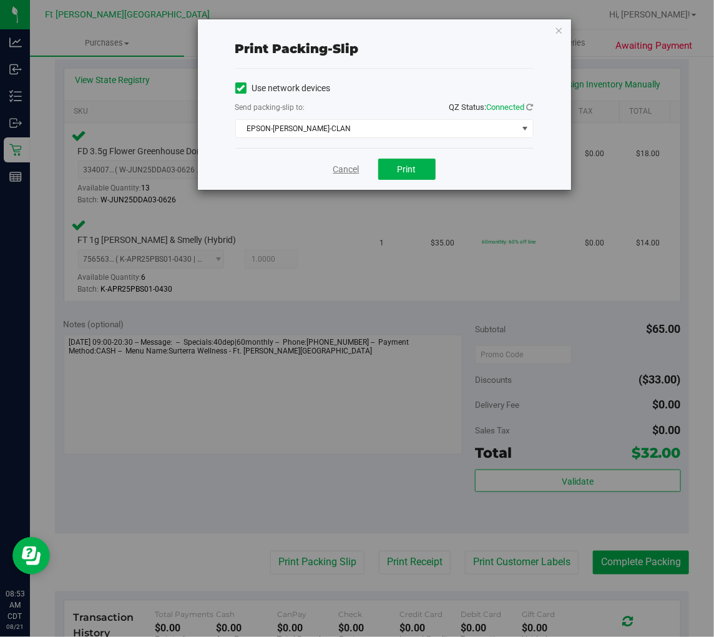
click at [353, 163] on link "Cancel" at bounding box center [346, 169] width 26 height 13
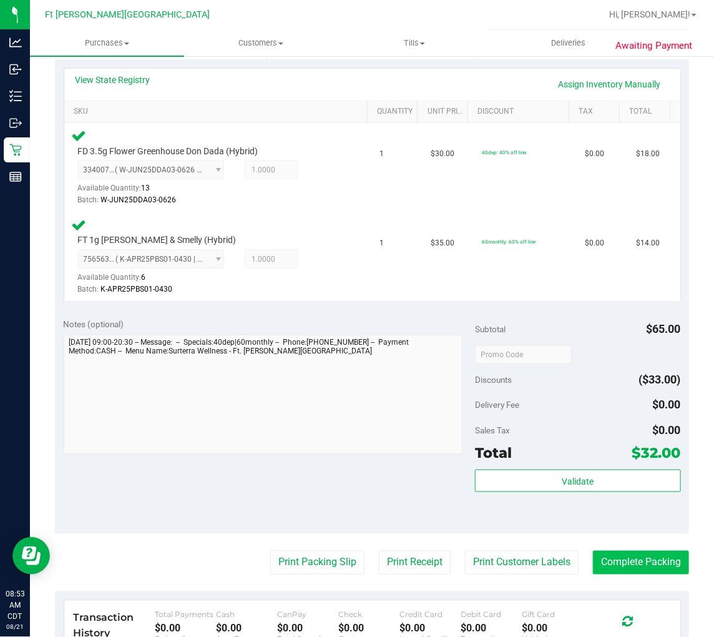
click at [632, 553] on button "Complete Packing" at bounding box center [641, 563] width 96 height 24
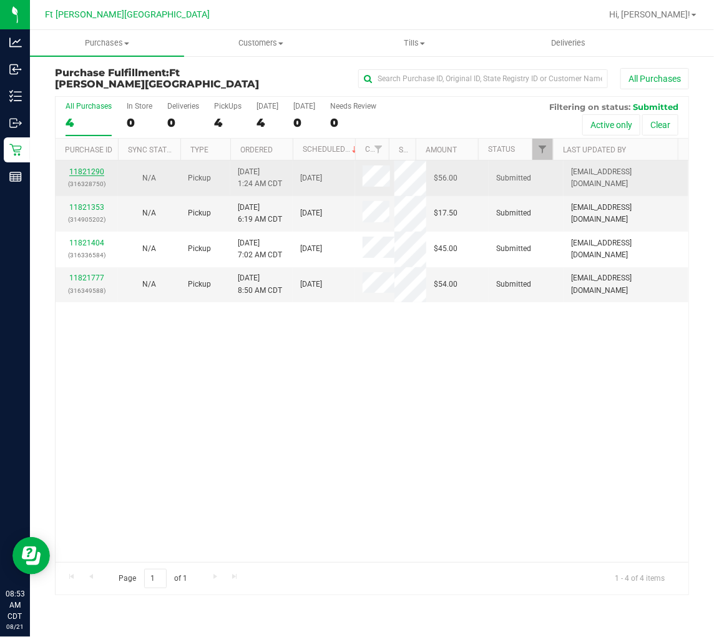
click at [100, 171] on link "11821290" at bounding box center [86, 171] width 35 height 9
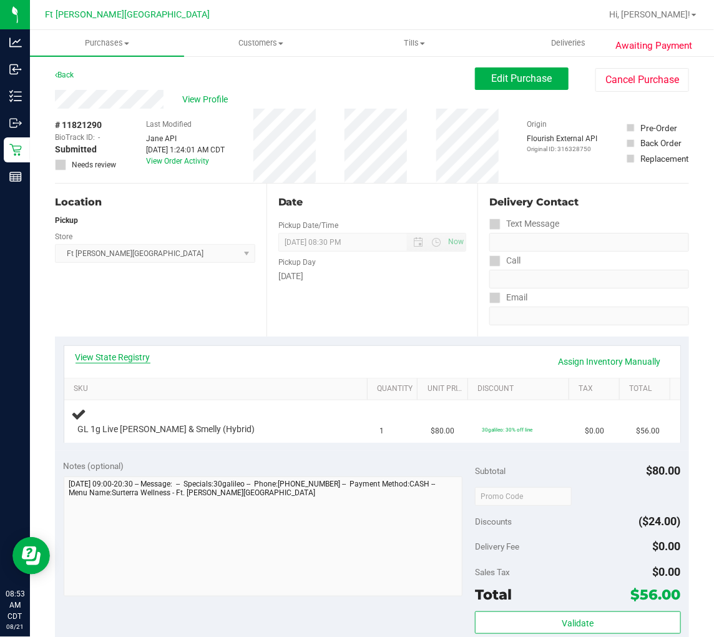
click at [135, 358] on link "View State Registry" at bounding box center [113, 357] width 75 height 12
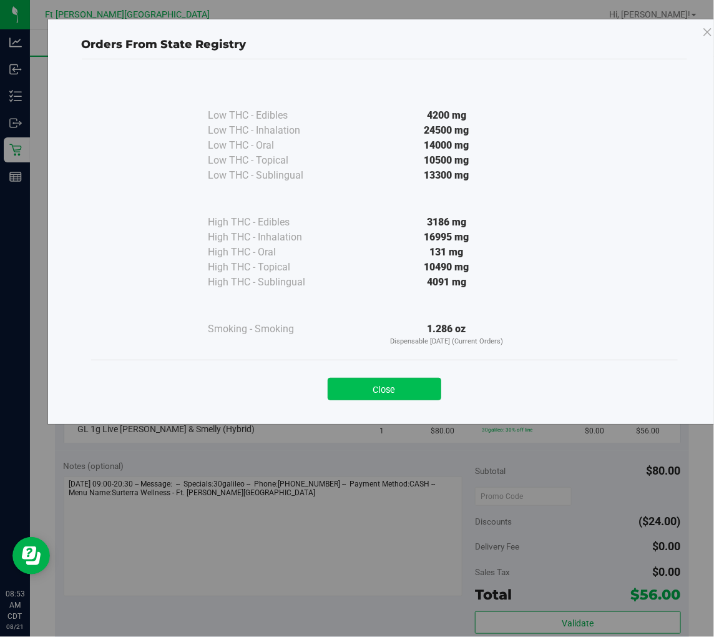
click at [353, 393] on button "Close" at bounding box center [385, 389] width 114 height 22
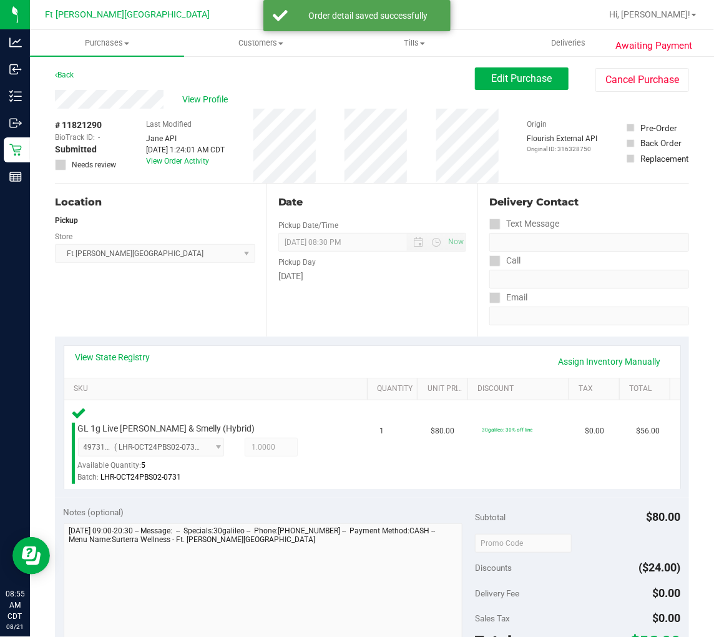
scroll to position [208, 0]
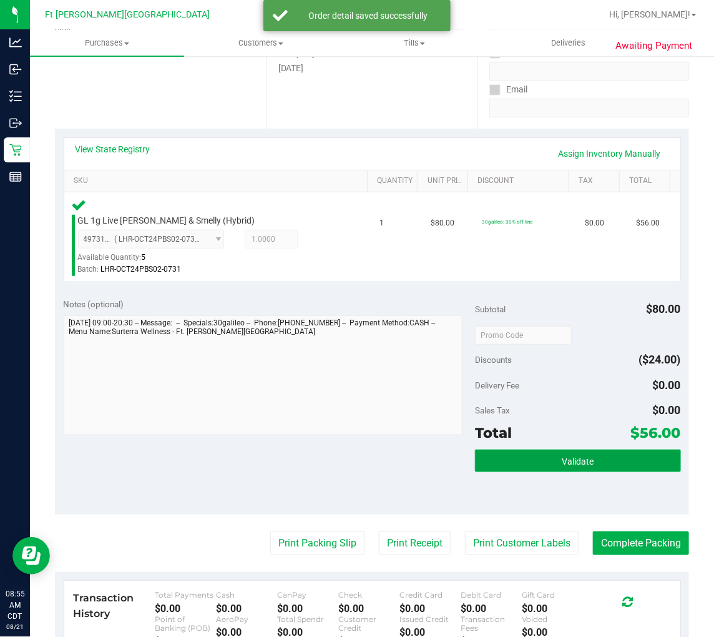
click at [538, 458] on button "Validate" at bounding box center [578, 461] width 206 height 22
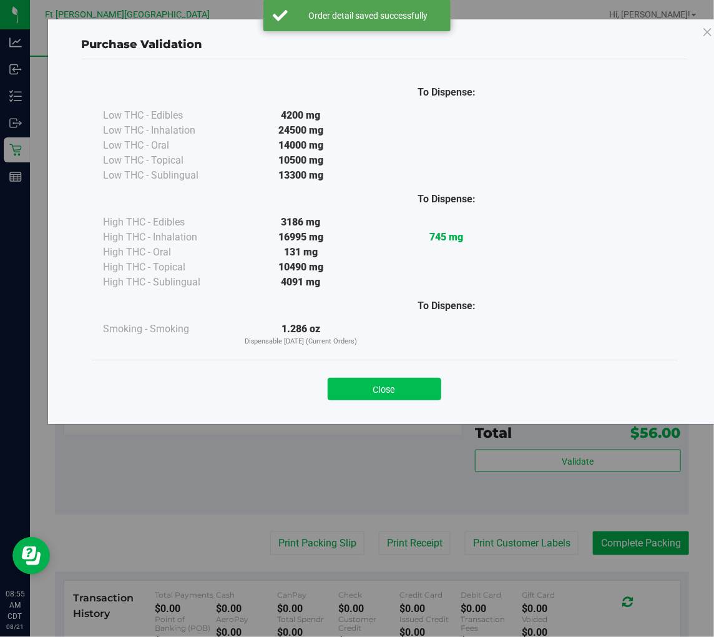
click at [406, 391] on button "Close" at bounding box center [385, 389] width 114 height 22
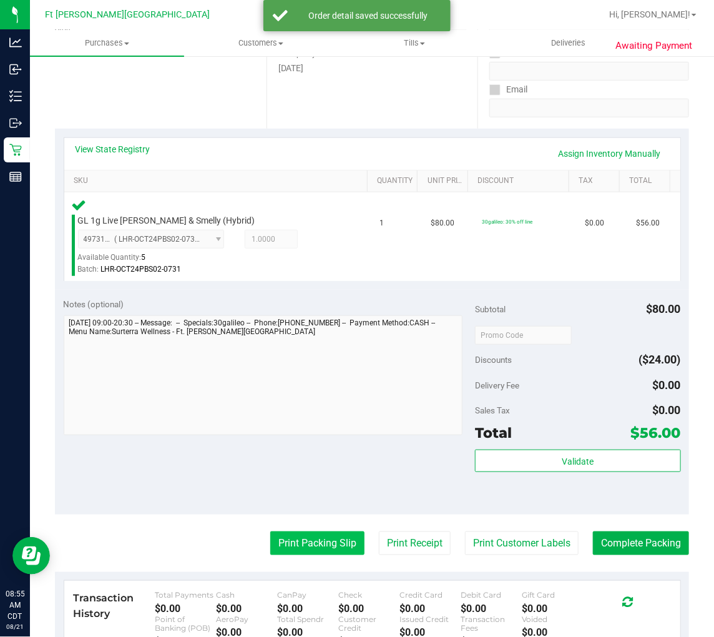
click at [305, 543] on button "Print Packing Slip" at bounding box center [317, 543] width 94 height 24
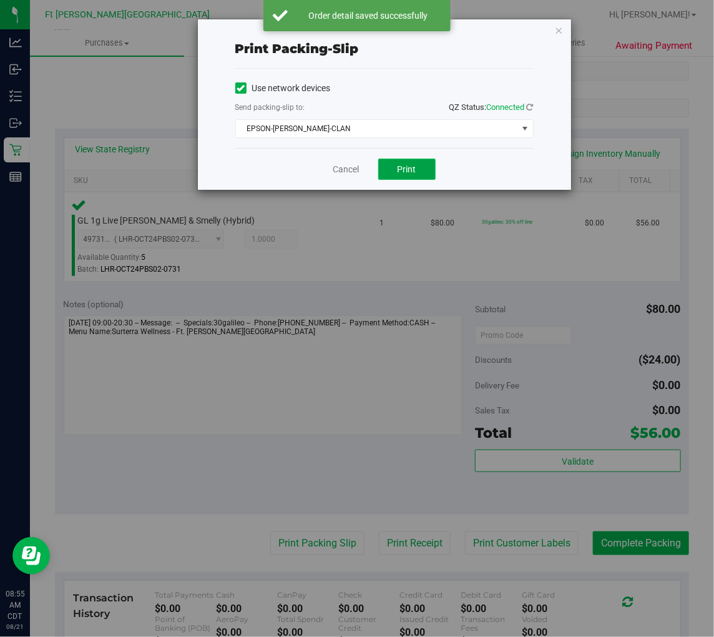
click at [394, 162] on button "Print" at bounding box center [406, 169] width 57 height 21
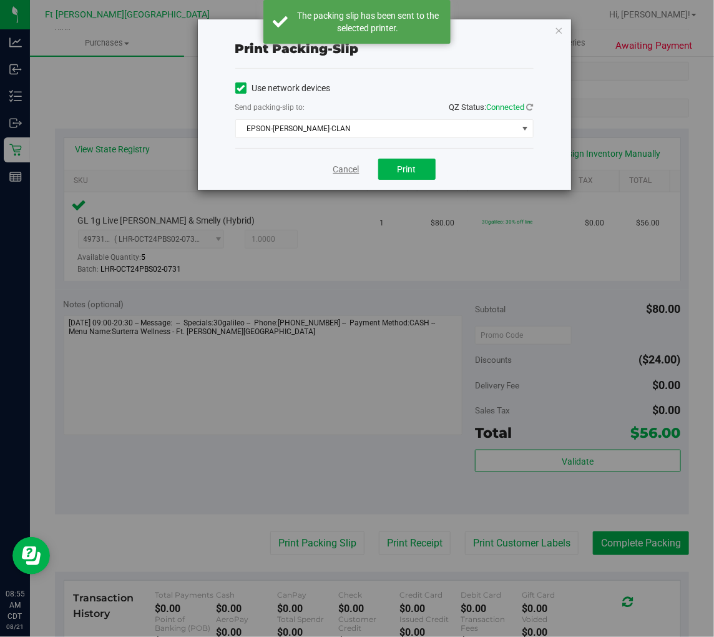
click at [340, 169] on link "Cancel" at bounding box center [346, 169] width 26 height 13
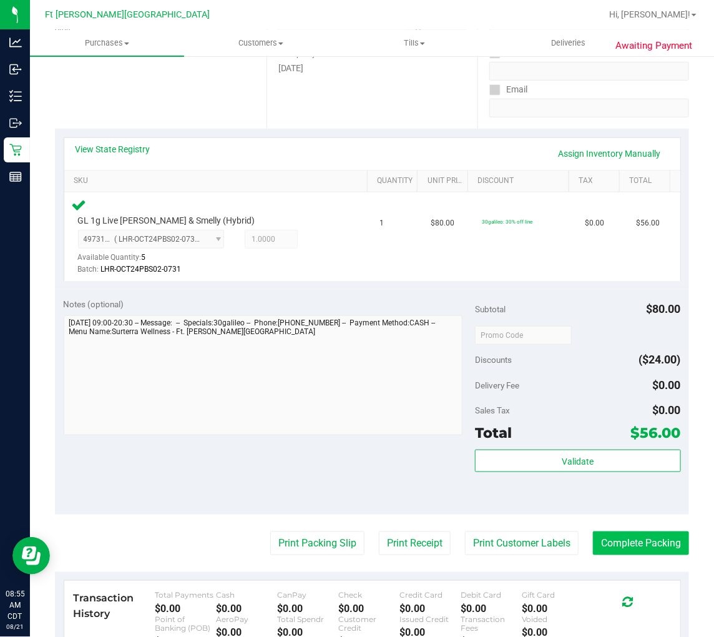
click at [631, 542] on button "Complete Packing" at bounding box center [641, 543] width 96 height 24
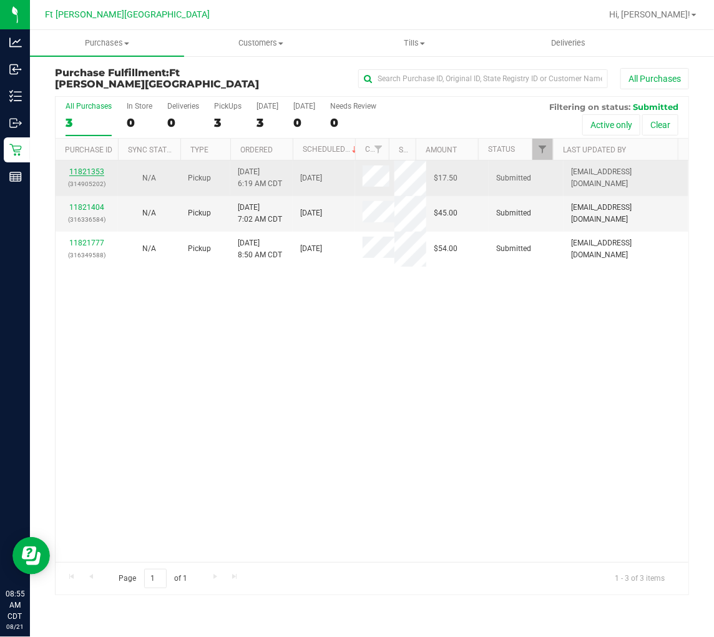
click at [94, 171] on link "11821353" at bounding box center [86, 171] width 35 height 9
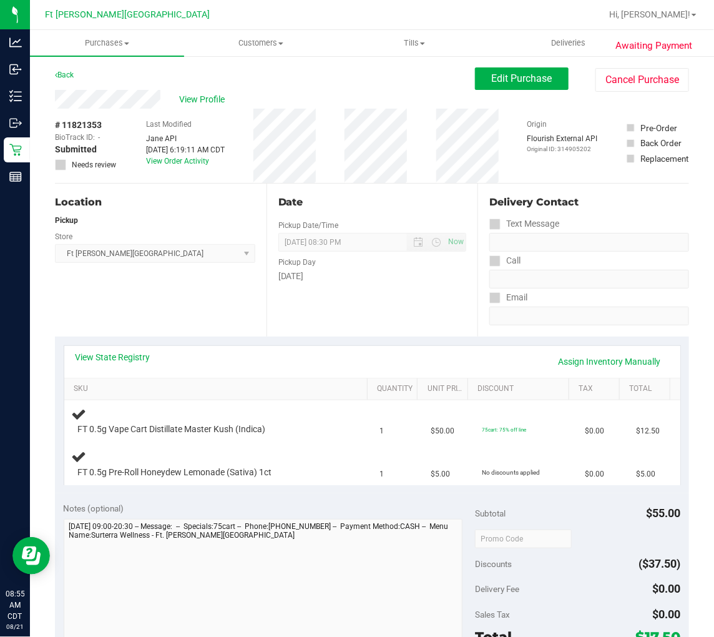
click at [184, 310] on div "Location Pickup Store [GEOGRAPHIC_DATA][PERSON_NAME] WC Select Store [PERSON_NA…" at bounding box center [161, 260] width 212 height 153
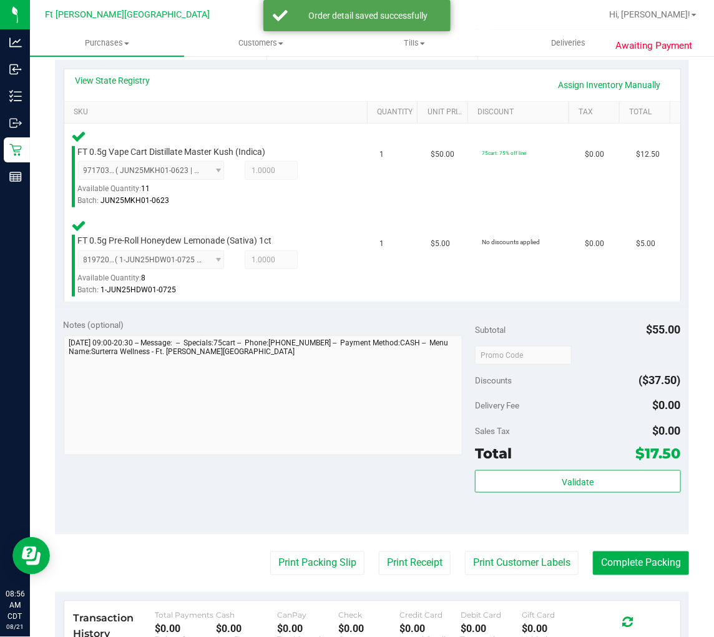
scroll to position [277, 0]
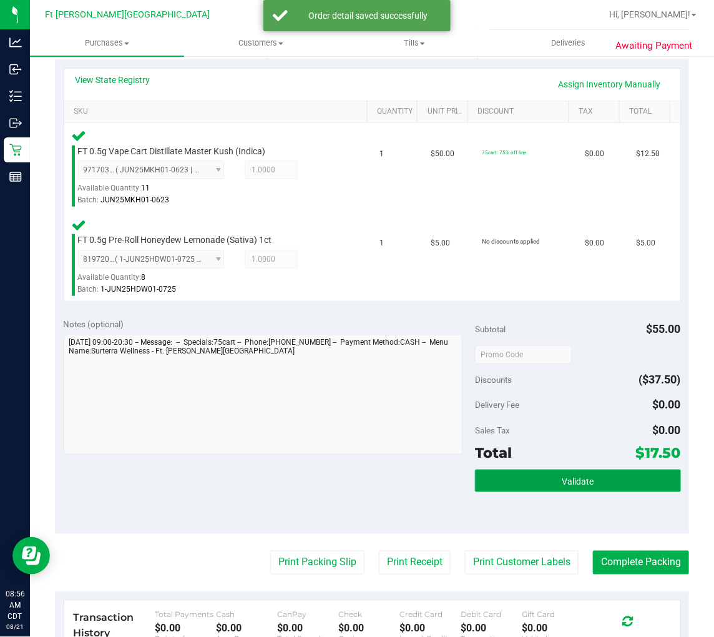
click at [594, 477] on button "Validate" at bounding box center [578, 481] width 206 height 22
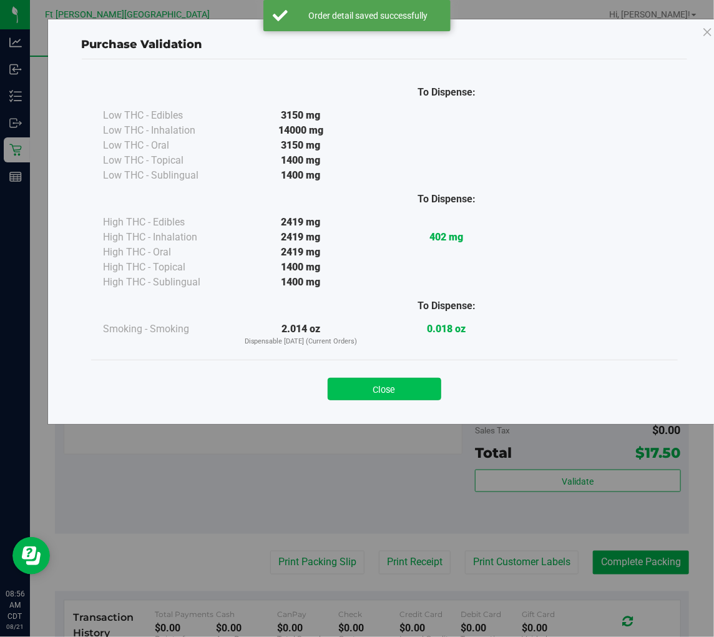
click at [409, 381] on button "Close" at bounding box center [385, 389] width 114 height 22
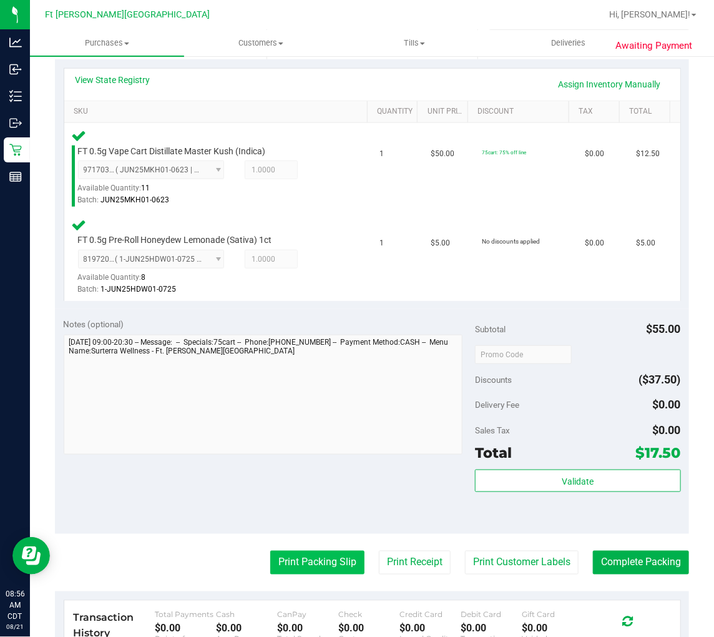
click at [320, 564] on button "Print Packing Slip" at bounding box center [317, 563] width 94 height 24
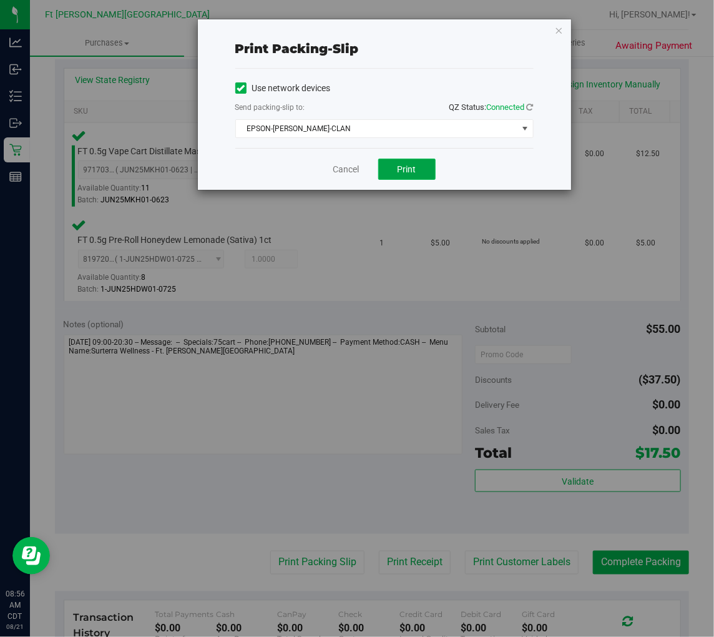
click at [407, 164] on span "Print" at bounding box center [407, 169] width 19 height 10
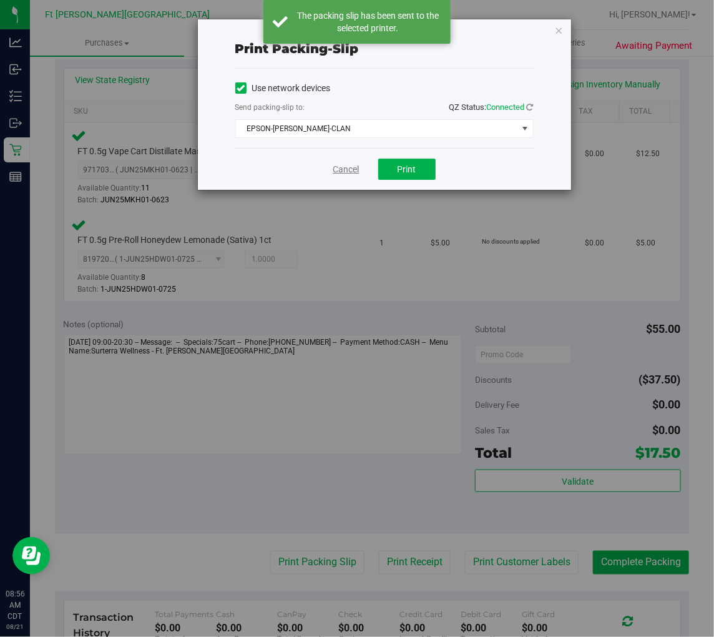
click at [342, 172] on link "Cancel" at bounding box center [346, 169] width 26 height 13
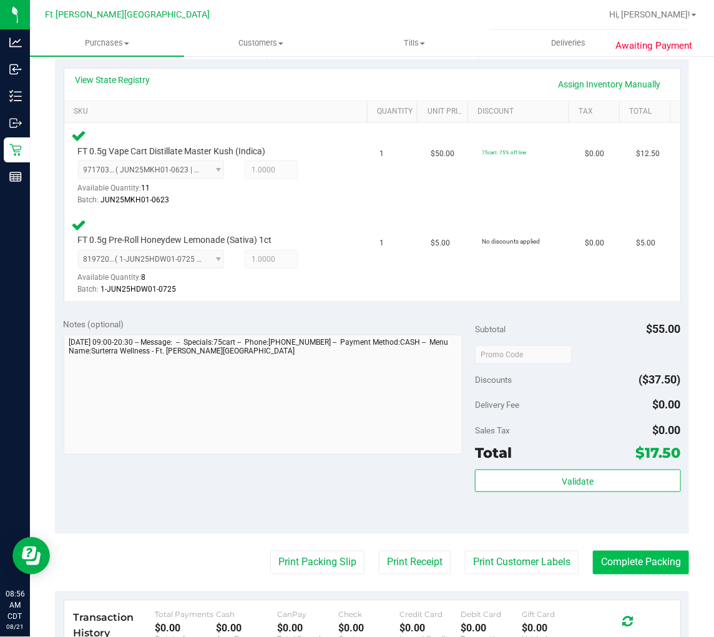
click at [646, 554] on button "Complete Packing" at bounding box center [641, 563] width 96 height 24
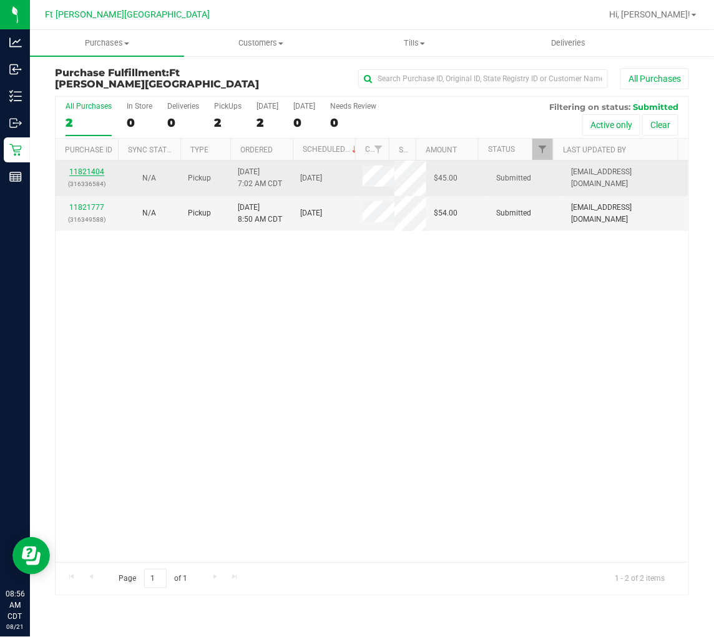
click at [90, 171] on link "11821404" at bounding box center [86, 171] width 35 height 9
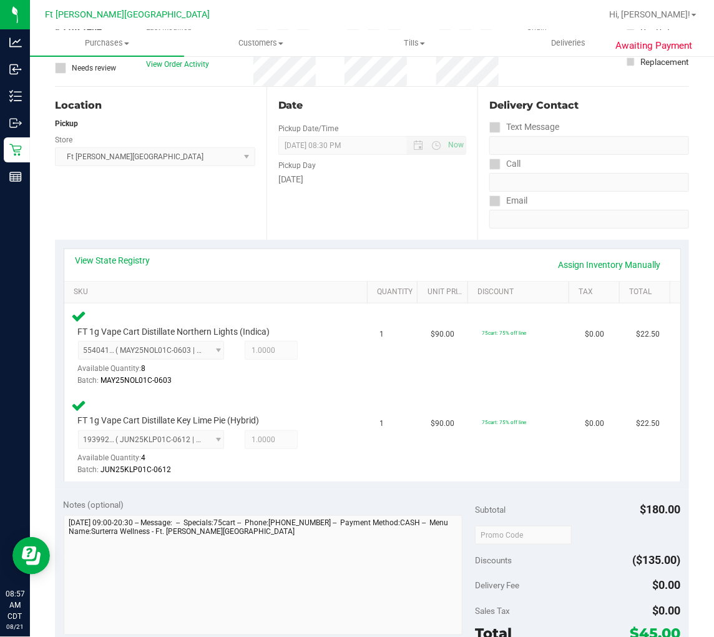
scroll to position [347, 0]
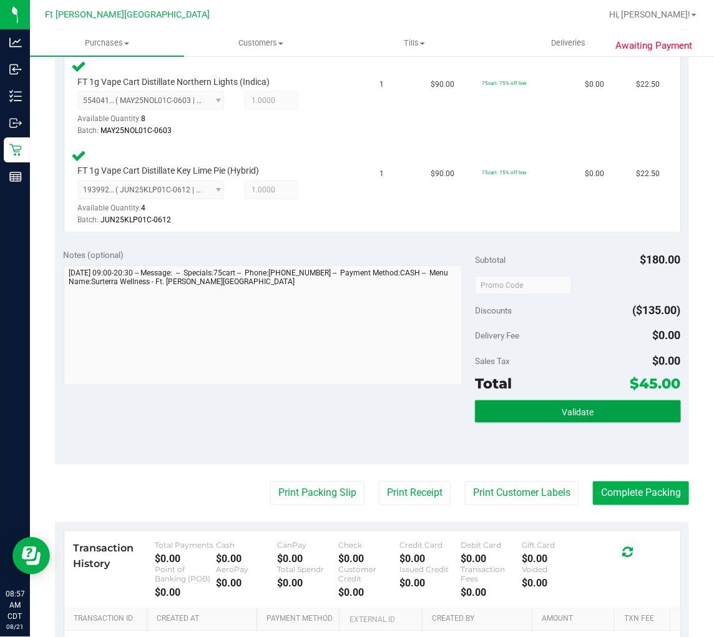
click at [562, 408] on span "Validate" at bounding box center [578, 412] width 32 height 10
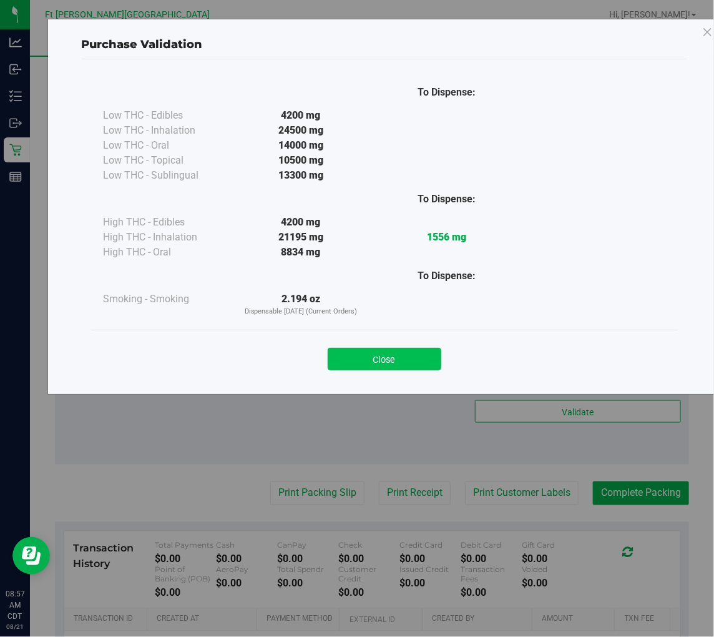
click at [352, 358] on button "Close" at bounding box center [385, 359] width 114 height 22
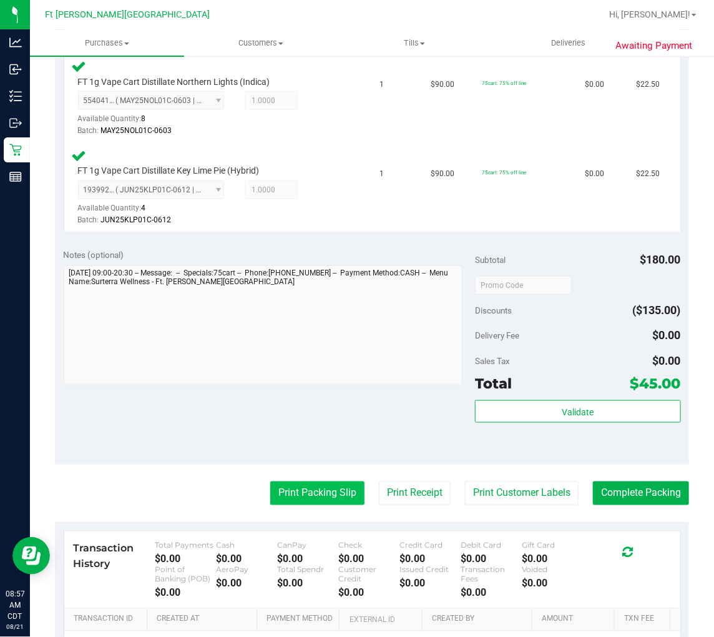
click at [321, 486] on button "Print Packing Slip" at bounding box center [317, 493] width 94 height 24
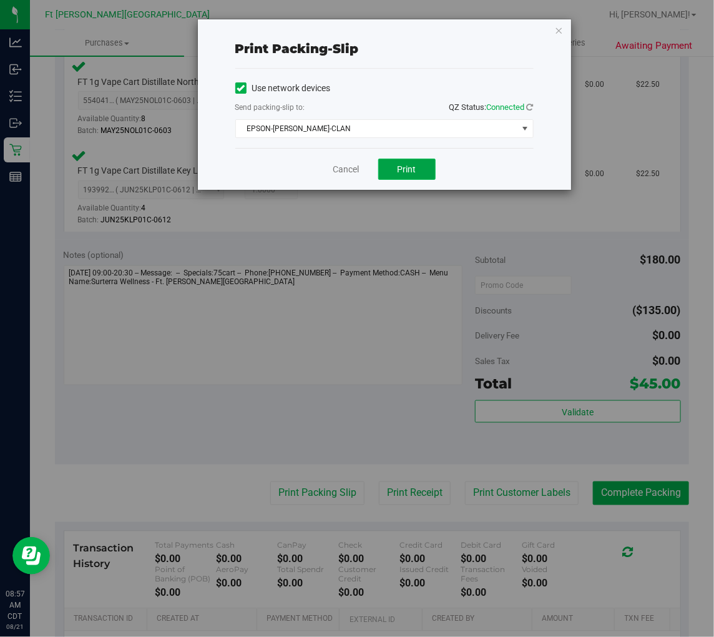
click at [406, 169] on span "Print" at bounding box center [407, 169] width 19 height 10
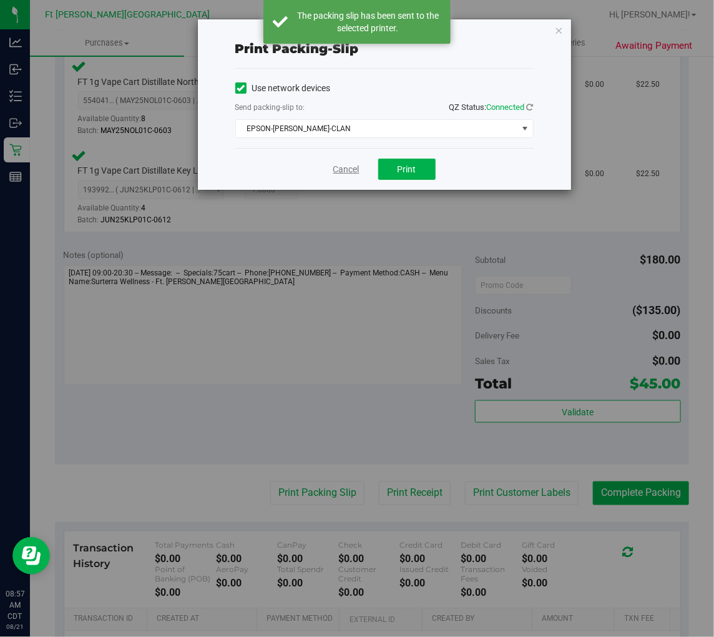
click at [348, 167] on link "Cancel" at bounding box center [346, 169] width 26 height 13
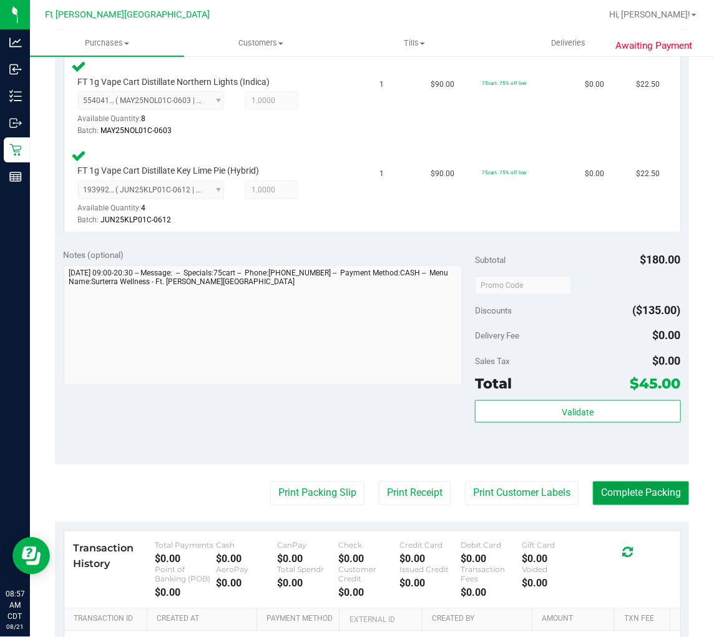
click at [631, 500] on button "Complete Packing" at bounding box center [641, 493] width 96 height 24
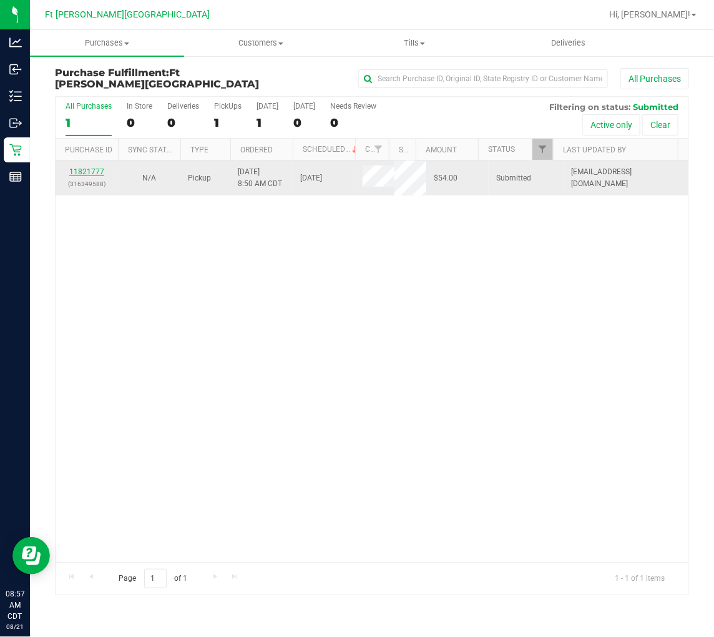
click at [89, 170] on link "11821777" at bounding box center [86, 171] width 35 height 9
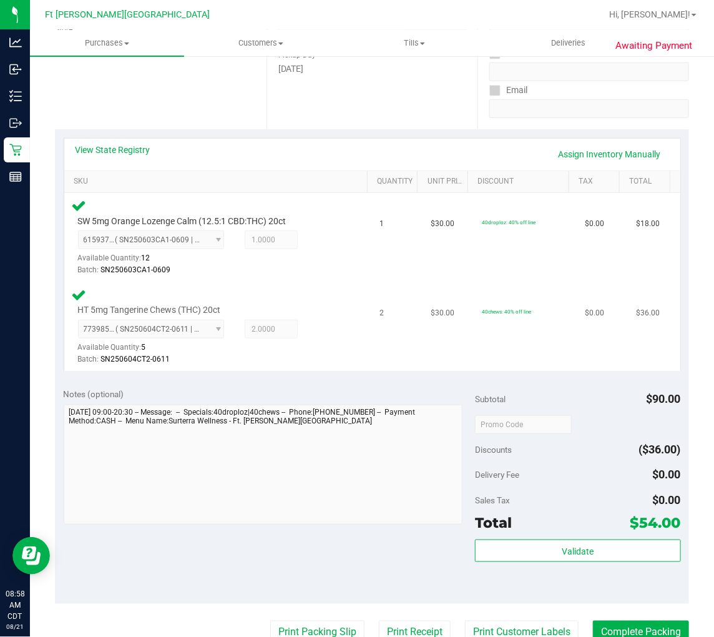
scroll to position [208, 0]
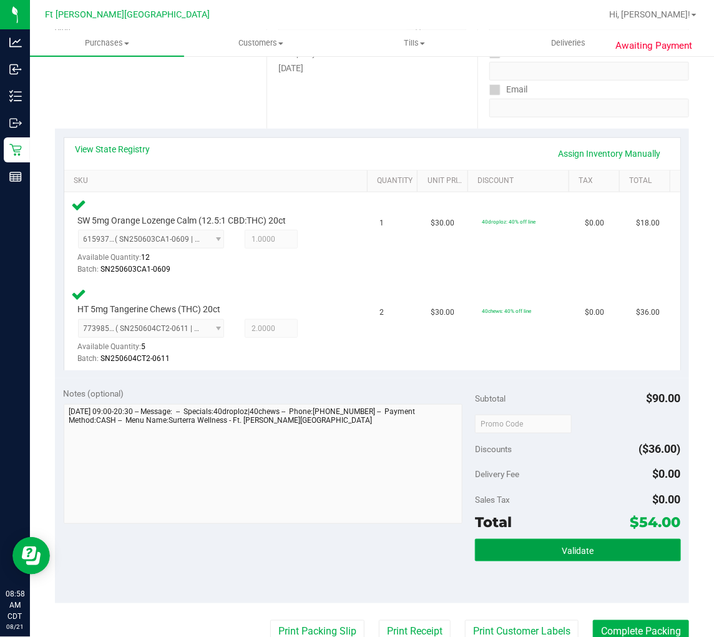
click at [578, 546] on span "Validate" at bounding box center [578, 551] width 32 height 10
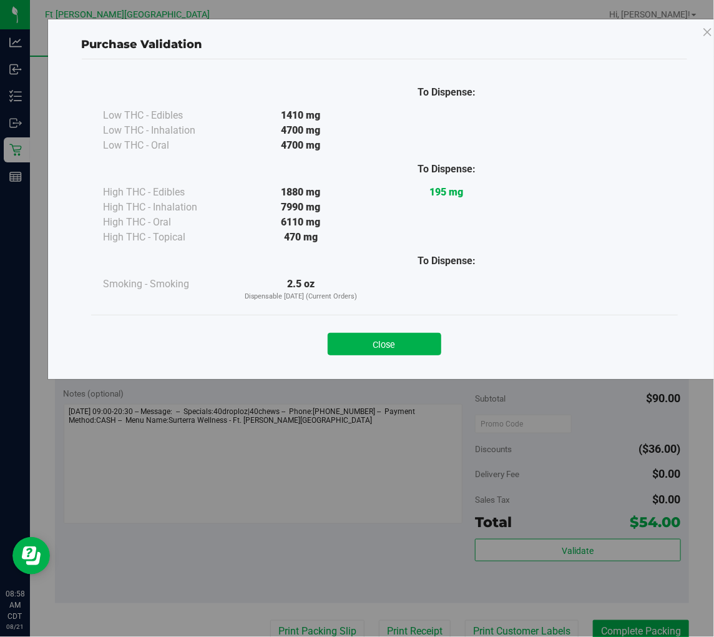
click at [380, 347] on button "Close" at bounding box center [385, 344] width 114 height 22
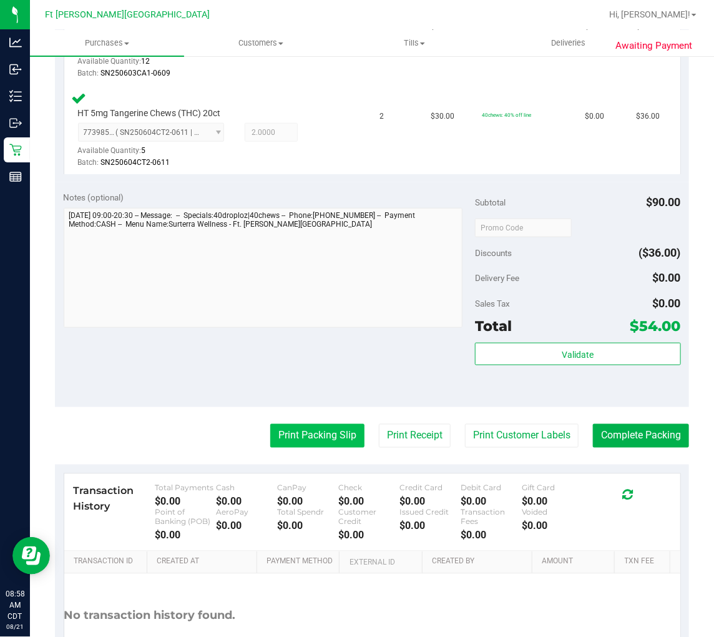
scroll to position [416, 0]
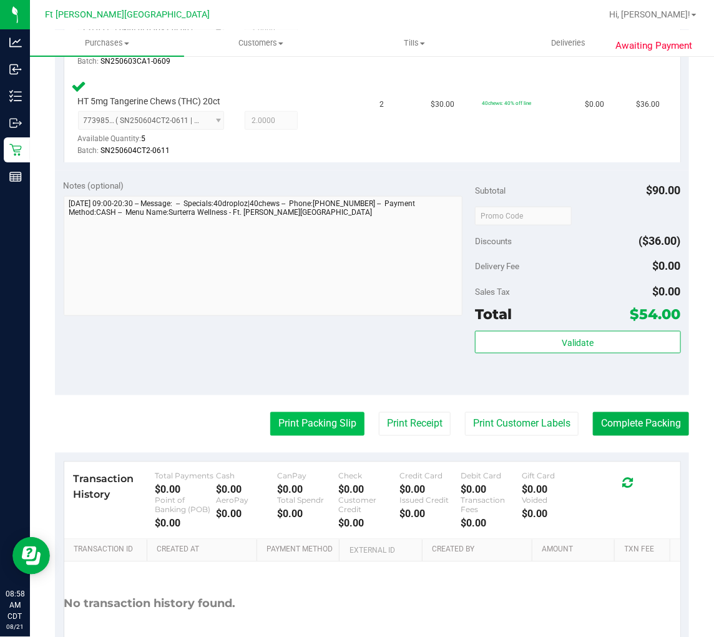
click at [323, 425] on button "Print Packing Slip" at bounding box center [317, 424] width 94 height 24
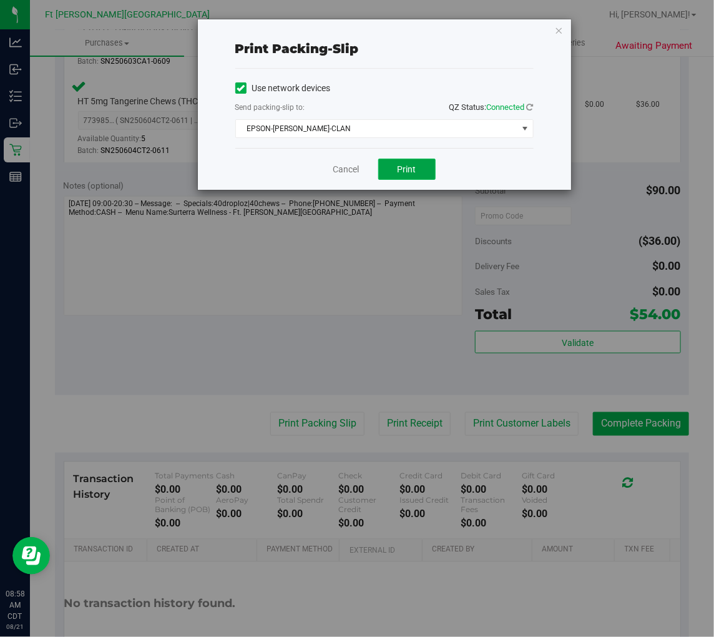
click at [403, 169] on span "Print" at bounding box center [407, 169] width 19 height 10
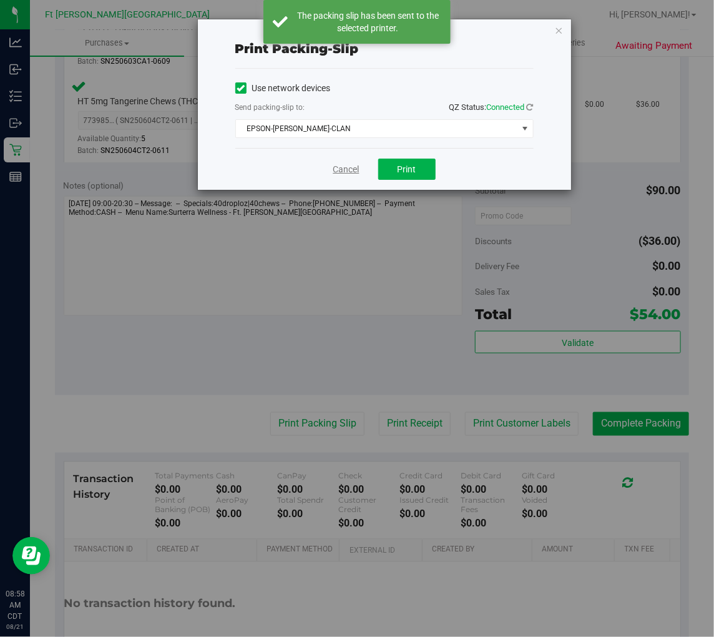
click at [337, 170] on link "Cancel" at bounding box center [346, 169] width 26 height 13
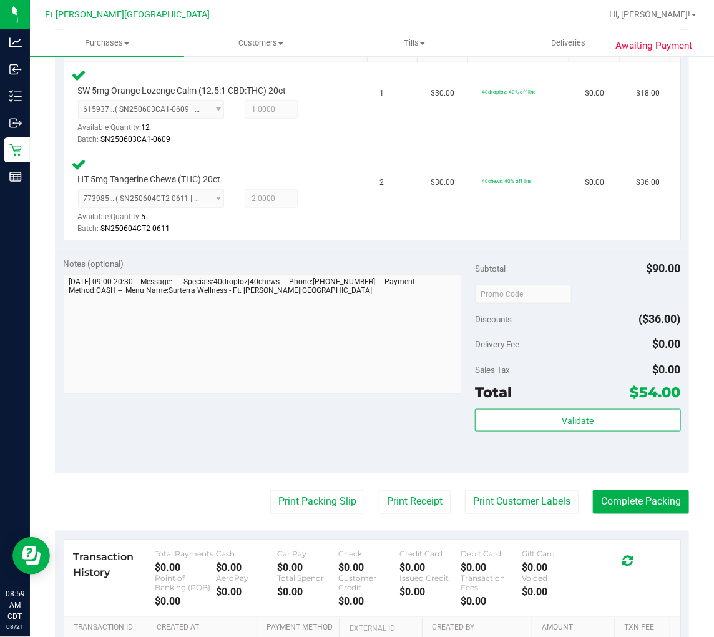
scroll to position [347, 0]
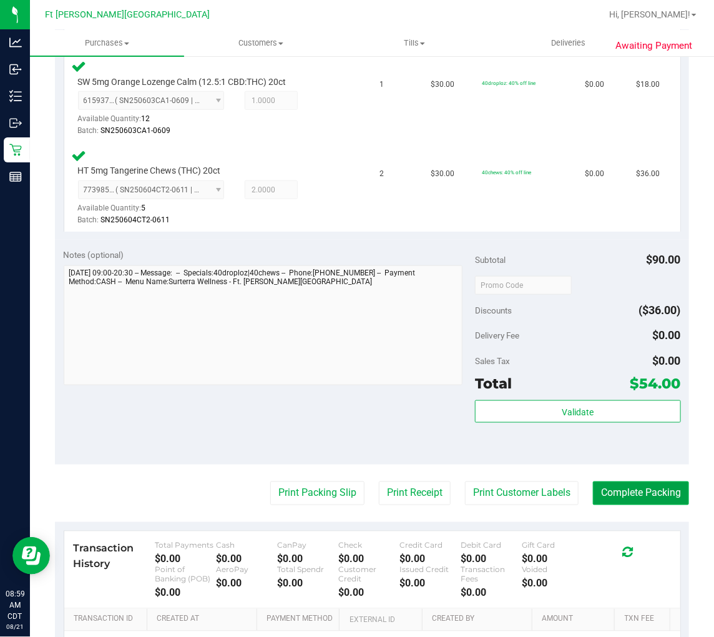
click at [648, 497] on button "Complete Packing" at bounding box center [641, 493] width 96 height 24
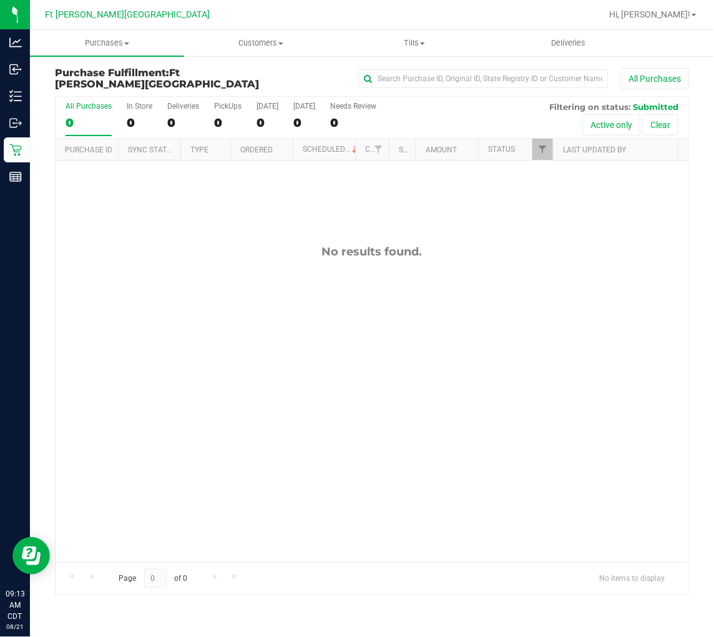
click at [256, 305] on div "No results found." at bounding box center [372, 403] width 633 height 486
